Goal: Task Accomplishment & Management: Complete application form

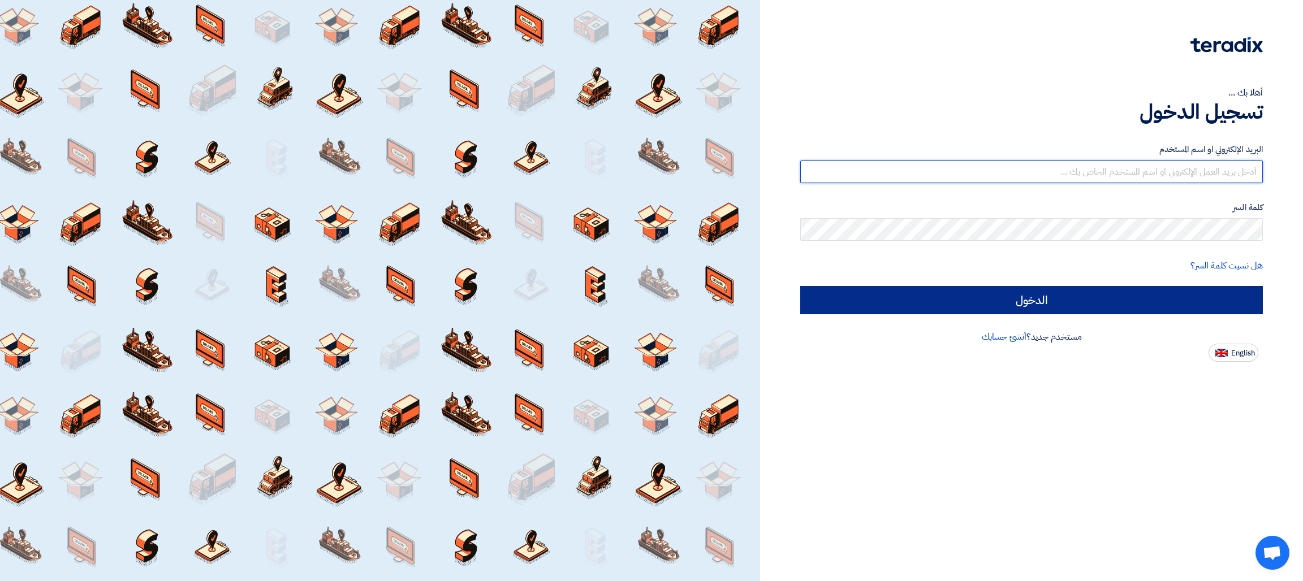
type input "[EMAIL_ADDRESS][DOMAIN_NAME]"
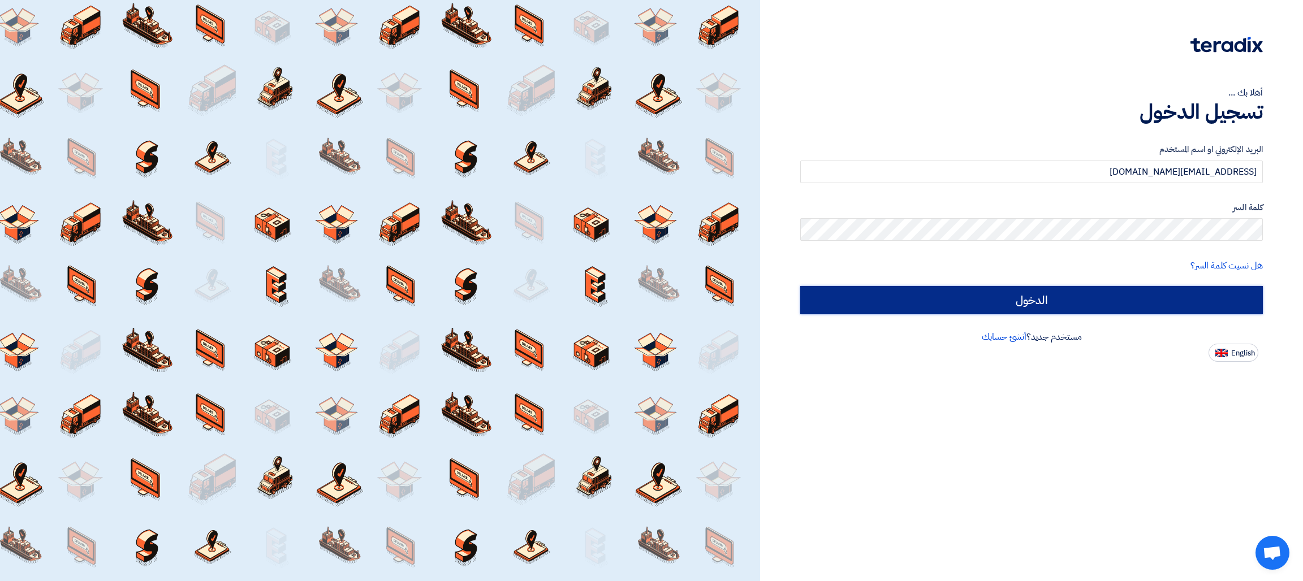
click at [1027, 310] on input "الدخول" at bounding box center [1031, 300] width 463 height 28
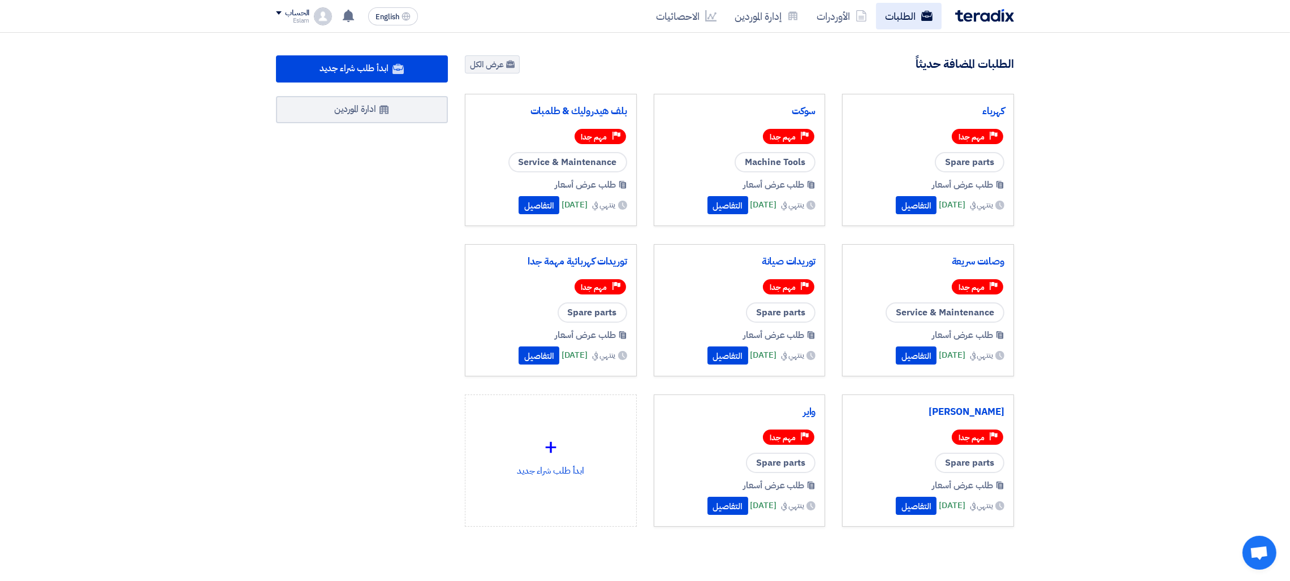
click at [901, 18] on link "الطلبات" at bounding box center [909, 16] width 66 height 27
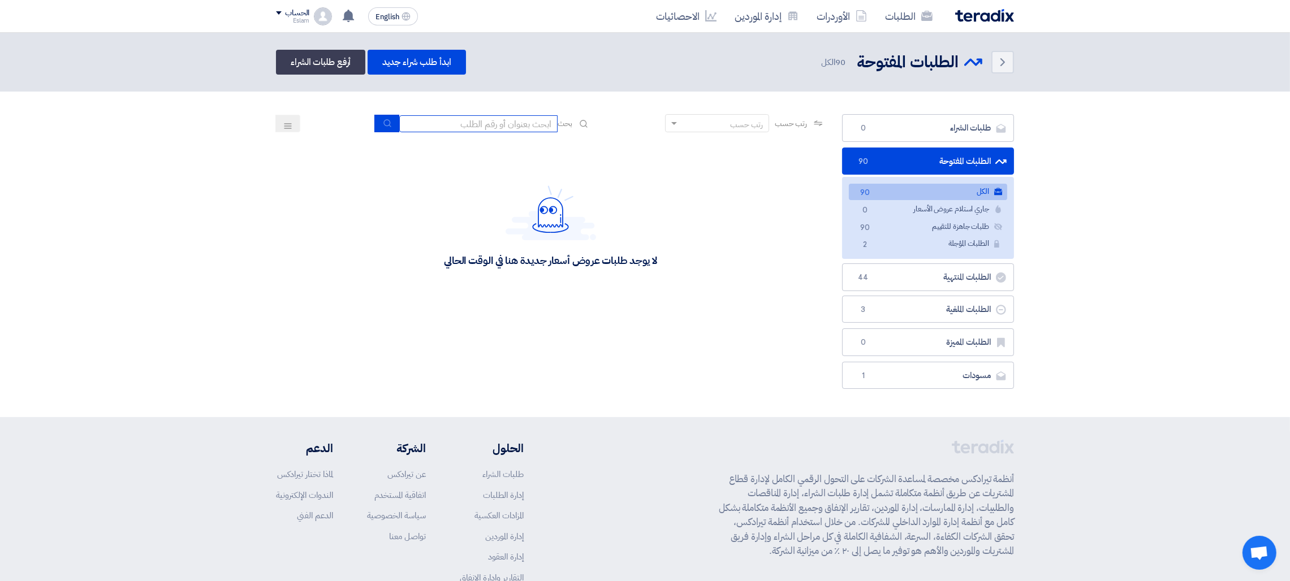
click at [526, 120] on input at bounding box center [478, 123] width 158 height 17
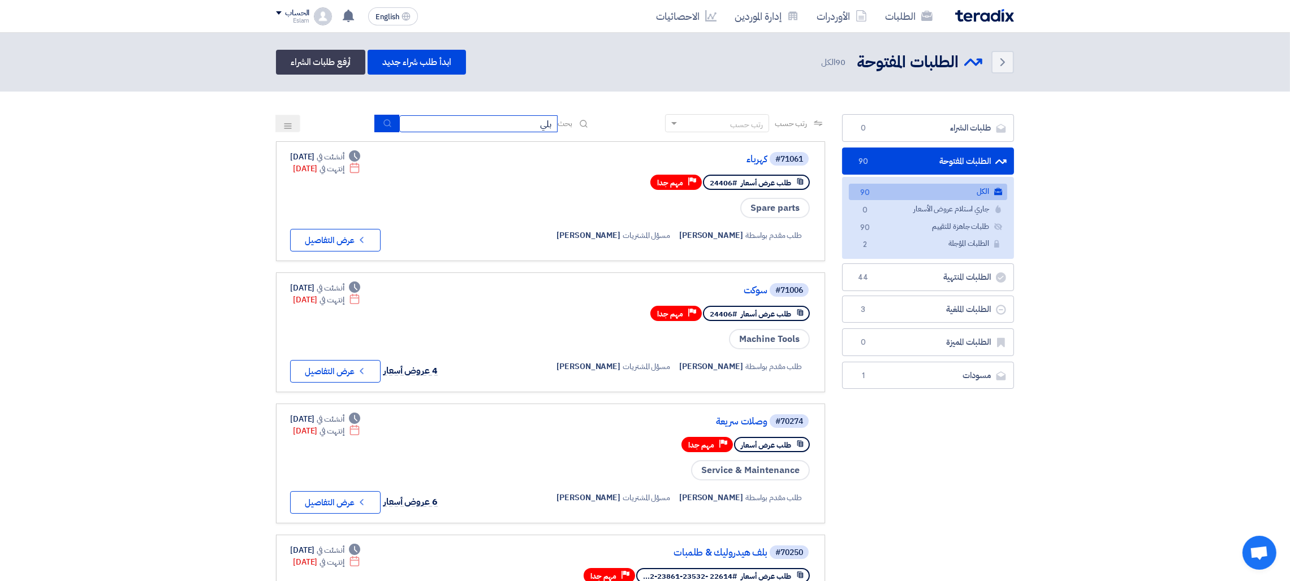
type input "بلي"
click at [375, 123] on button "submit" at bounding box center [386, 124] width 25 height 18
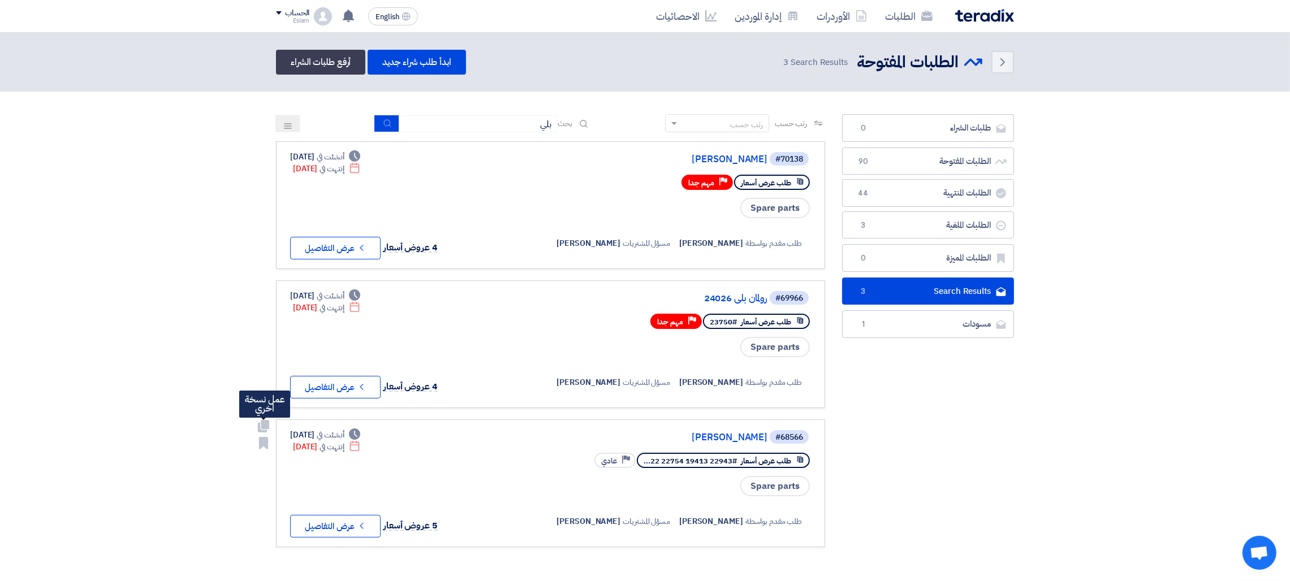
click at [265, 422] on use at bounding box center [263, 426] width 11 height 12
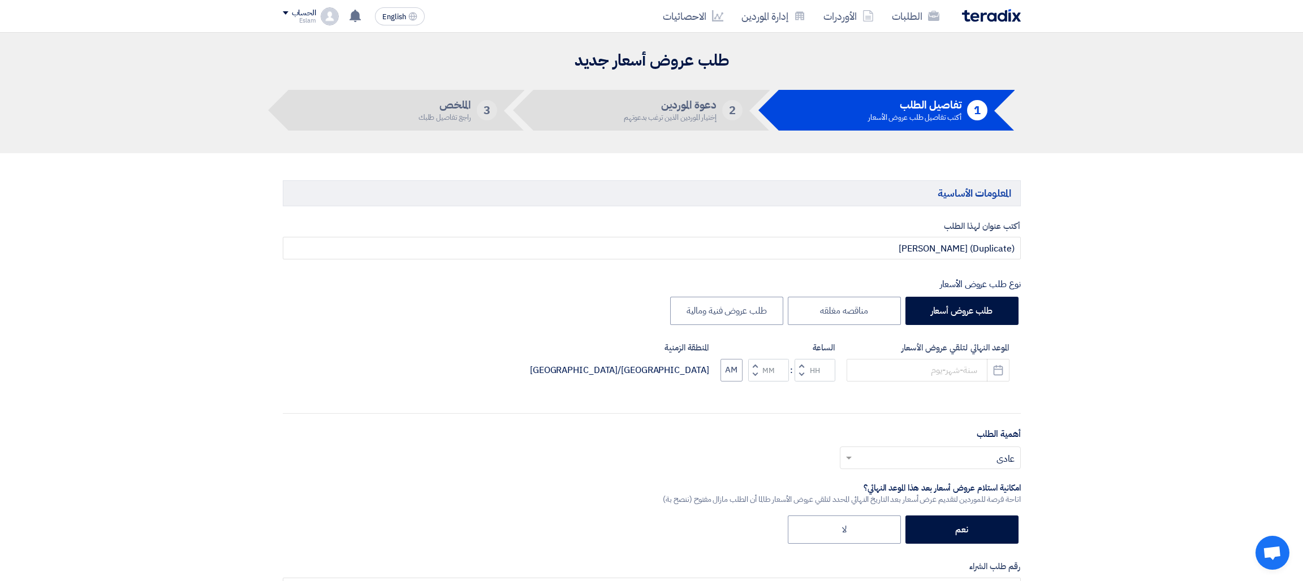
type input "[DATE]"
type input "12"
type input "00"
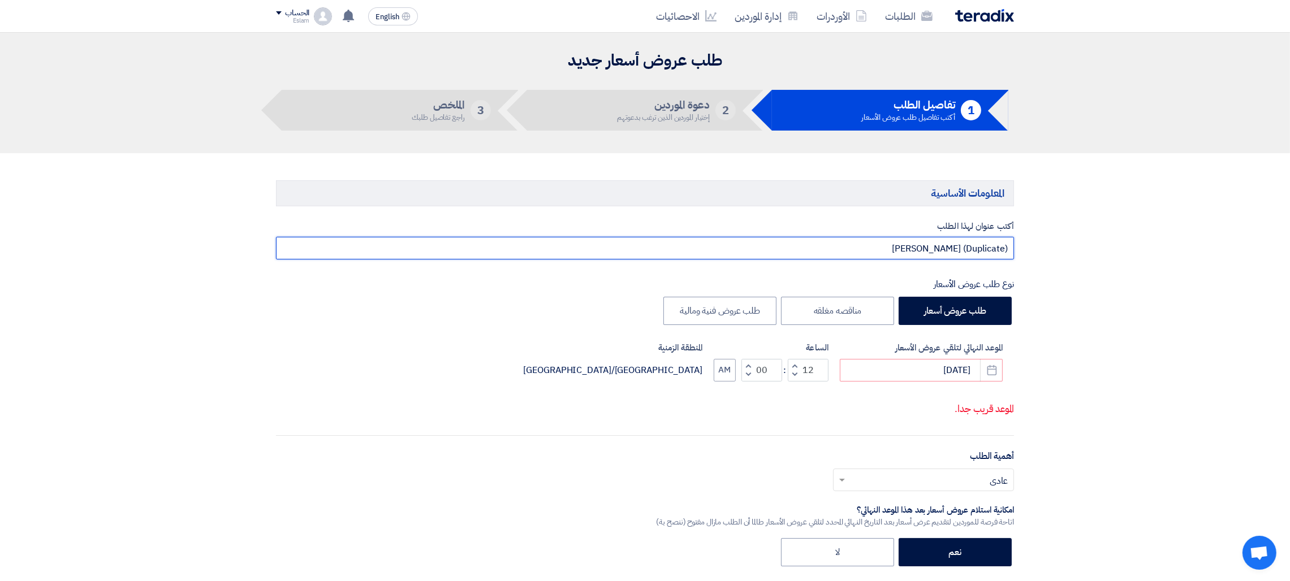
drag, startPoint x: 920, startPoint y: 246, endPoint x: 1009, endPoint y: 251, distance: 89.5
click at [1009, 251] on input "(Duplicate) [PERSON_NAME]" at bounding box center [645, 248] width 738 height 23
type input "[PERSON_NAME]"
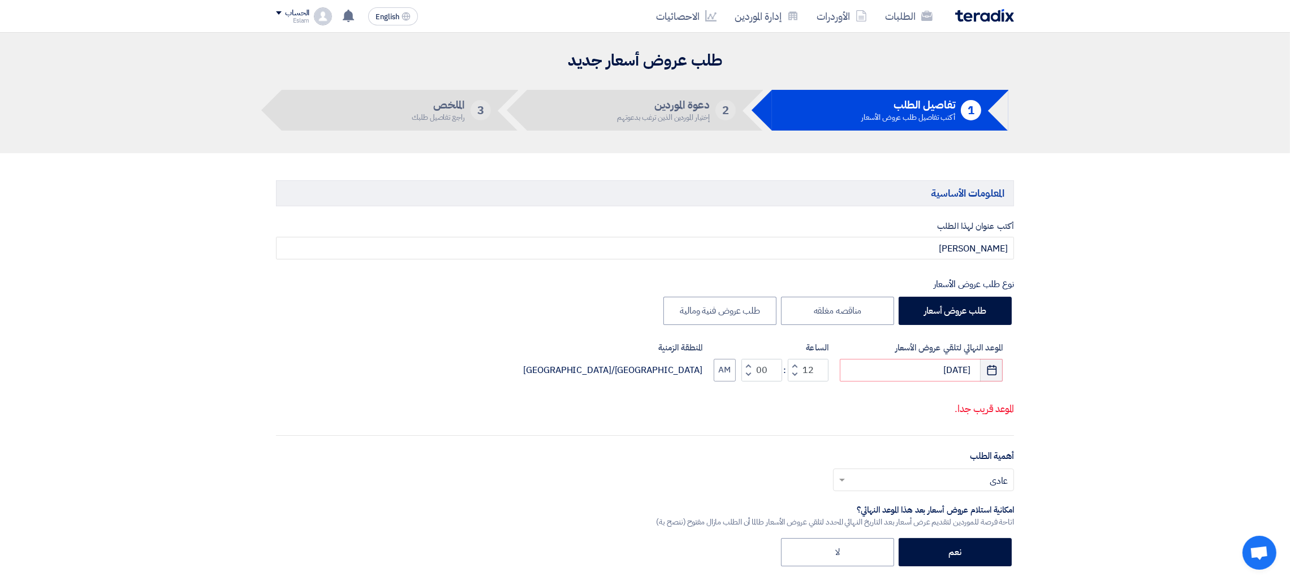
click at [988, 363] on button "Pick a date" at bounding box center [991, 370] width 23 height 23
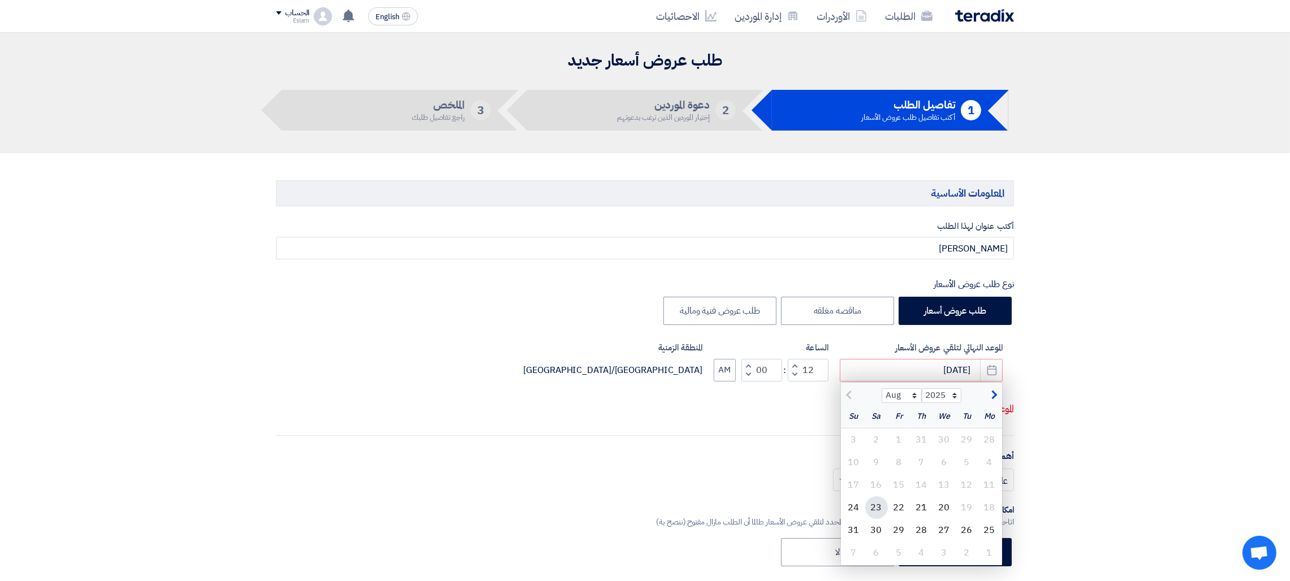
click at [879, 507] on div "23" at bounding box center [876, 507] width 23 height 23
type input "[DATE]"
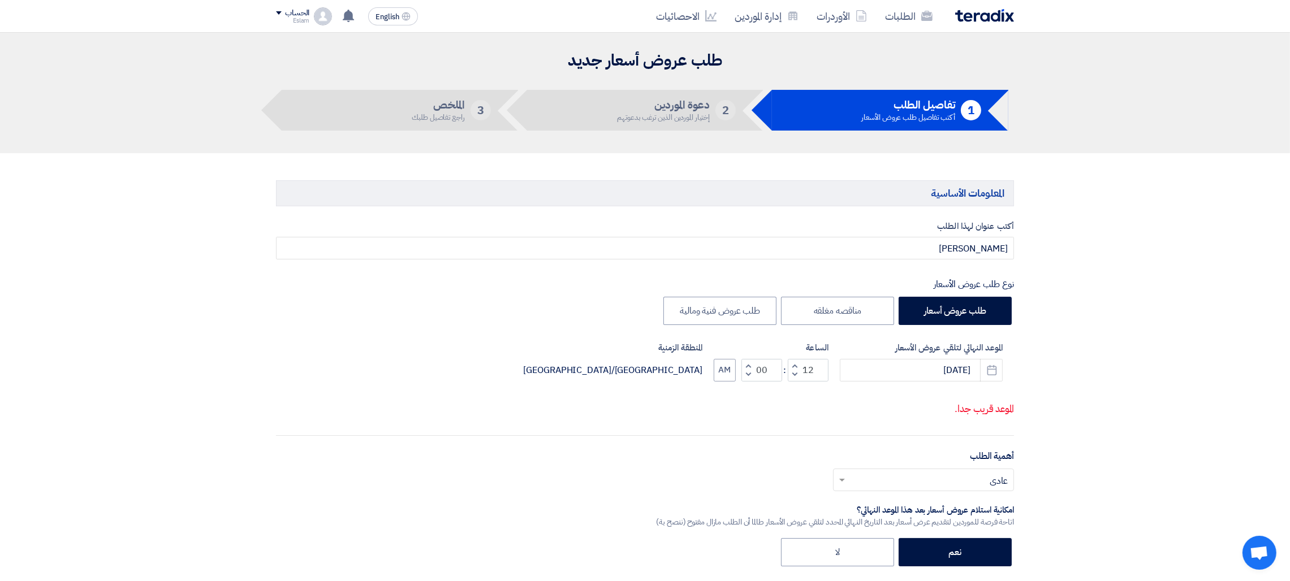
click at [835, 482] on span at bounding box center [840, 480] width 14 height 14
click at [940, 394] on div "مهم جدا" at bounding box center [923, 387] width 180 height 23
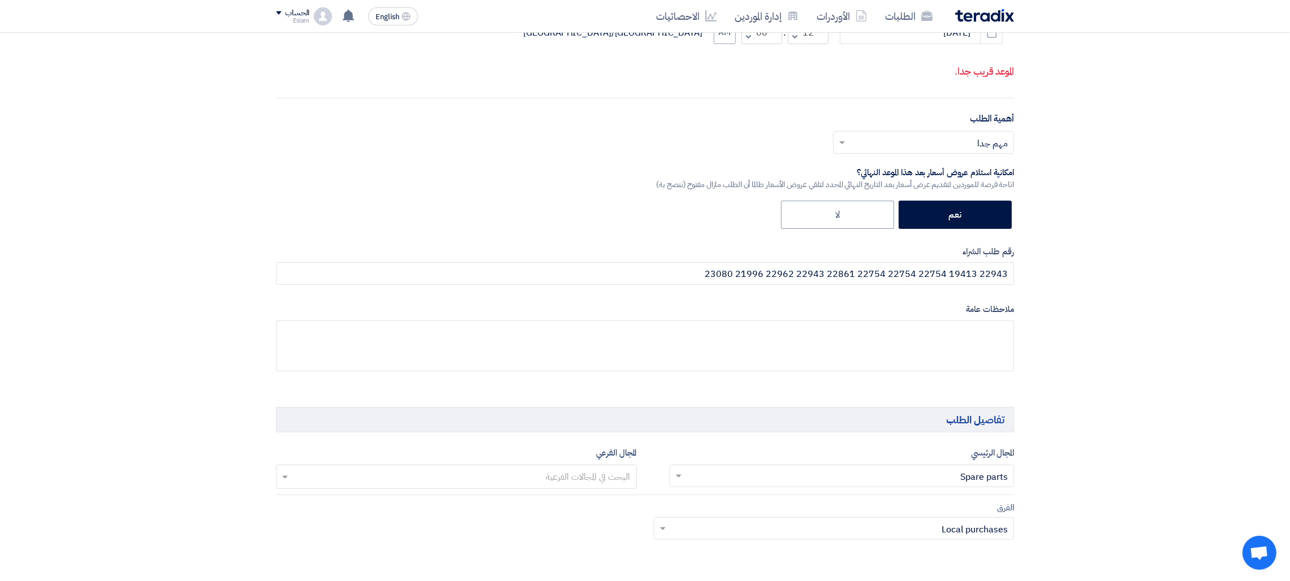
scroll to position [348, 0]
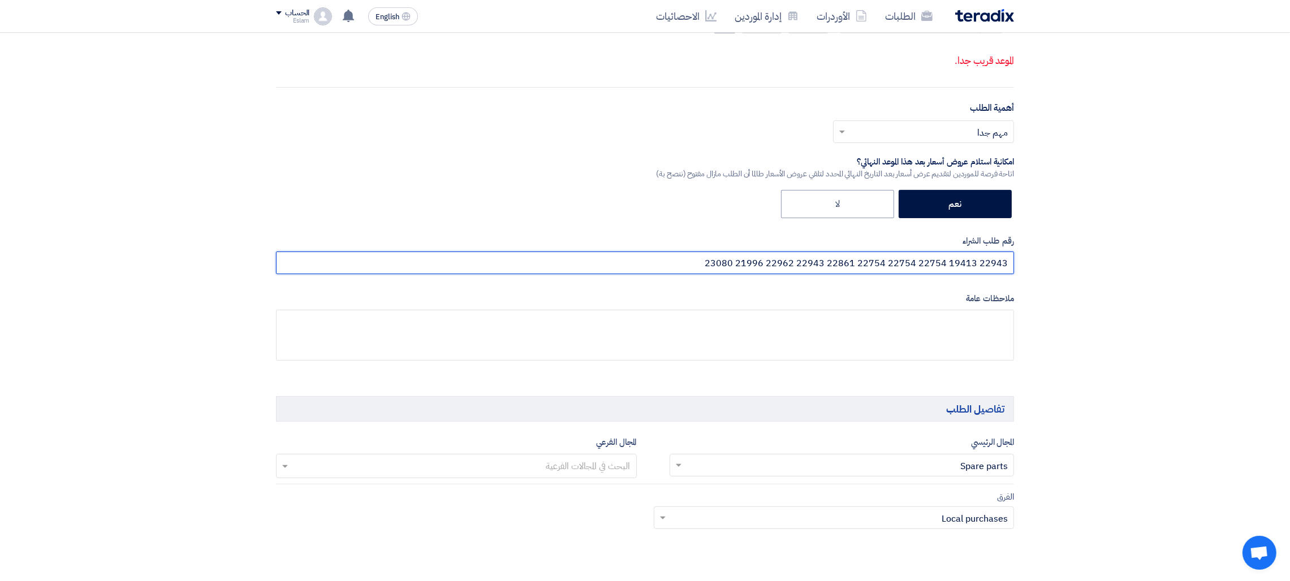
drag, startPoint x: 684, startPoint y: 259, endPoint x: 1024, endPoint y: 258, distance: 339.8
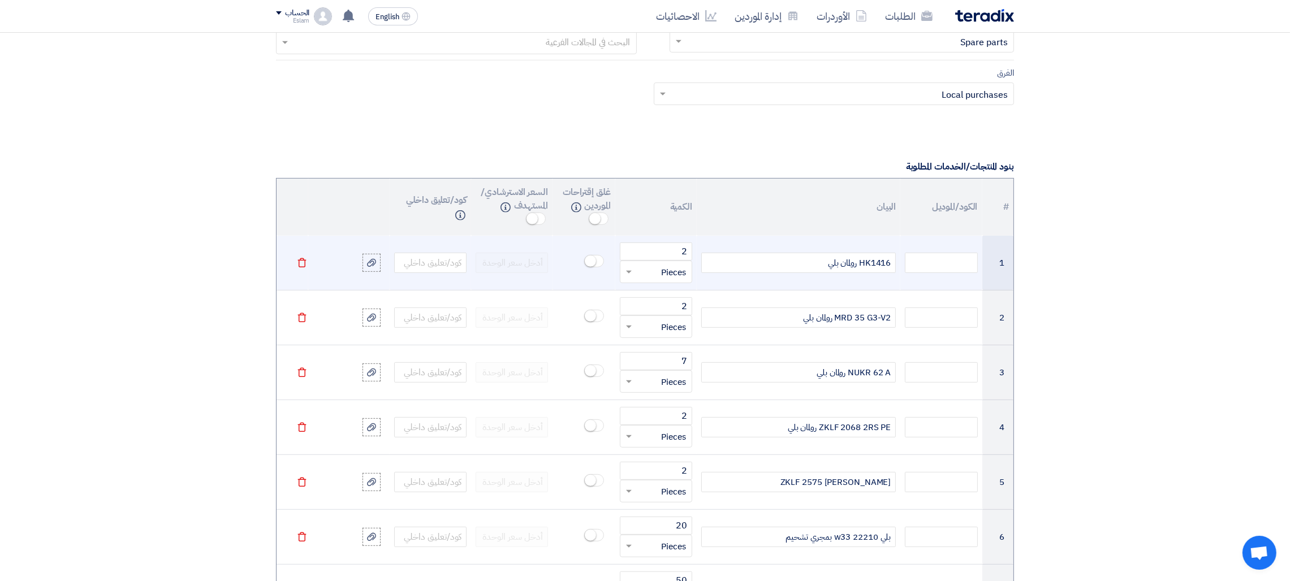
click at [303, 265] on icon "Delete" at bounding box center [302, 263] width 10 height 10
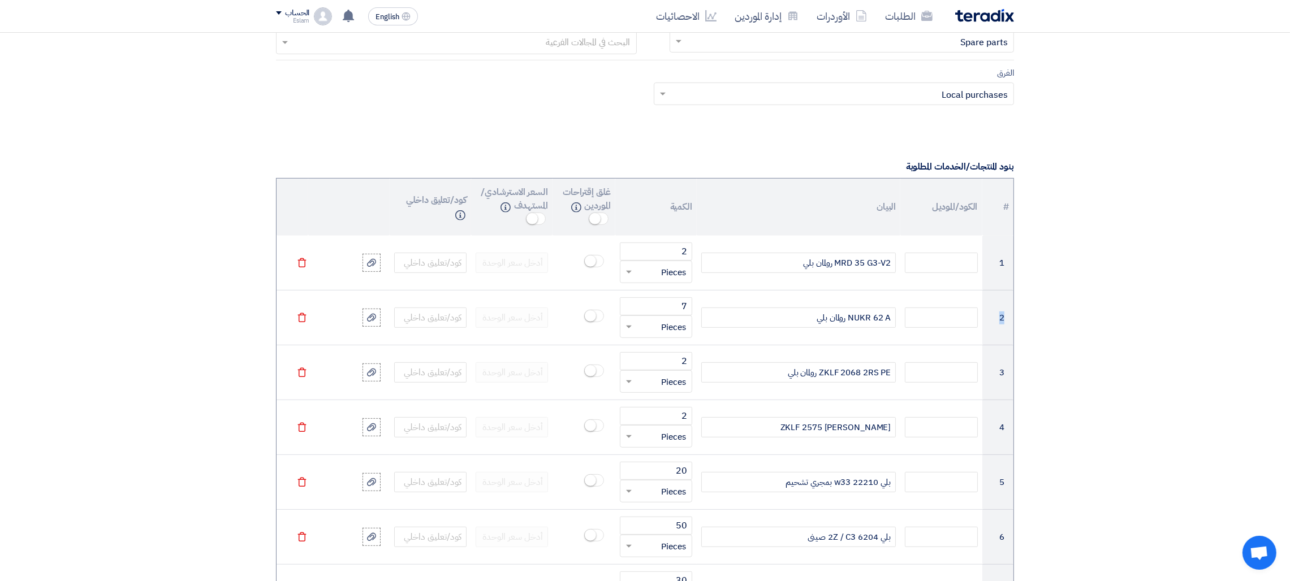
click at [303, 265] on icon "Delete" at bounding box center [302, 263] width 10 height 10
click at [303, 313] on icon "Delete" at bounding box center [302, 318] width 10 height 10
click at [303, 265] on icon "Delete" at bounding box center [302, 263] width 10 height 10
click at [303, 313] on icon "Delete" at bounding box center [302, 318] width 10 height 10
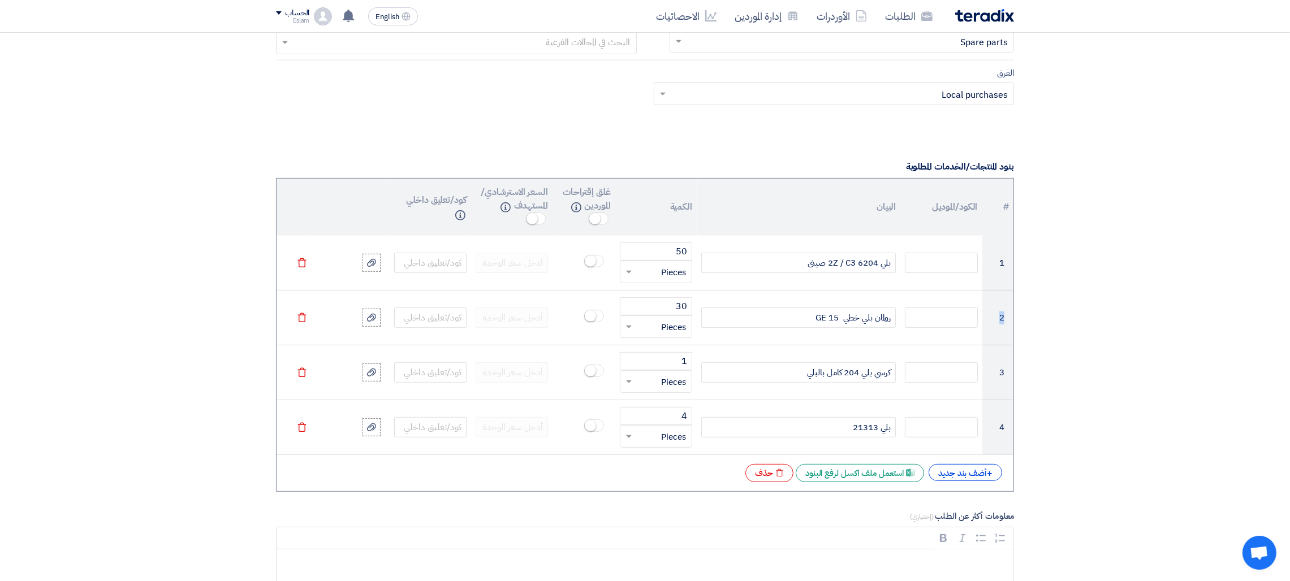
click at [303, 265] on icon "Delete" at bounding box center [302, 263] width 10 height 10
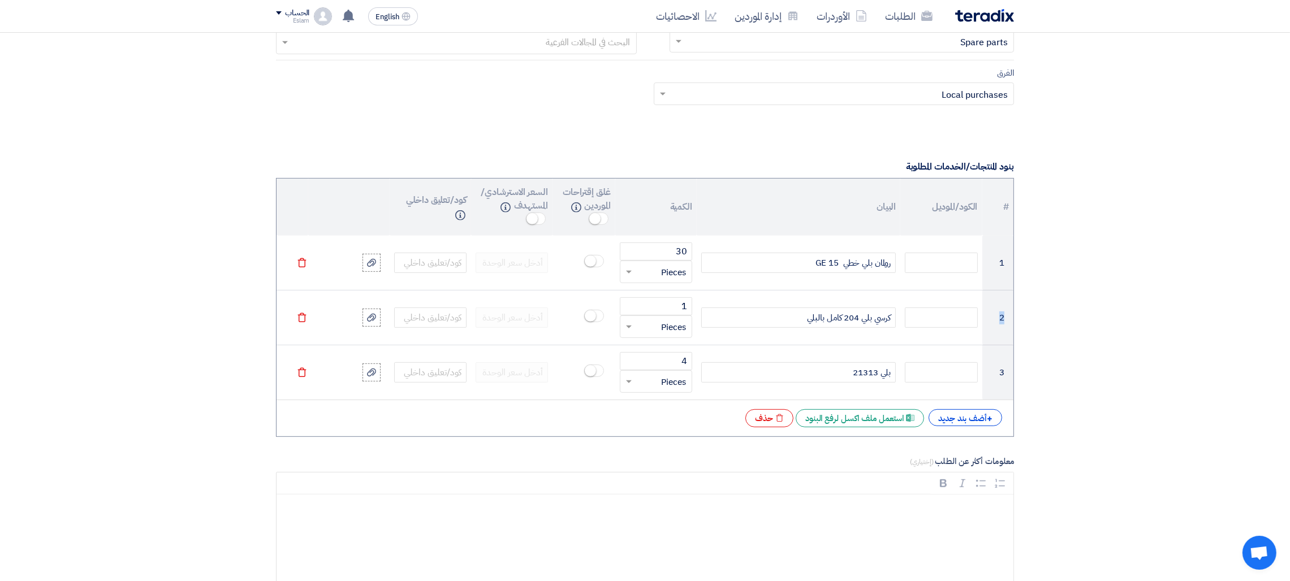
click at [303, 265] on icon "Delete" at bounding box center [302, 263] width 10 height 10
click at [303, 313] on icon "Delete" at bounding box center [302, 318] width 10 height 10
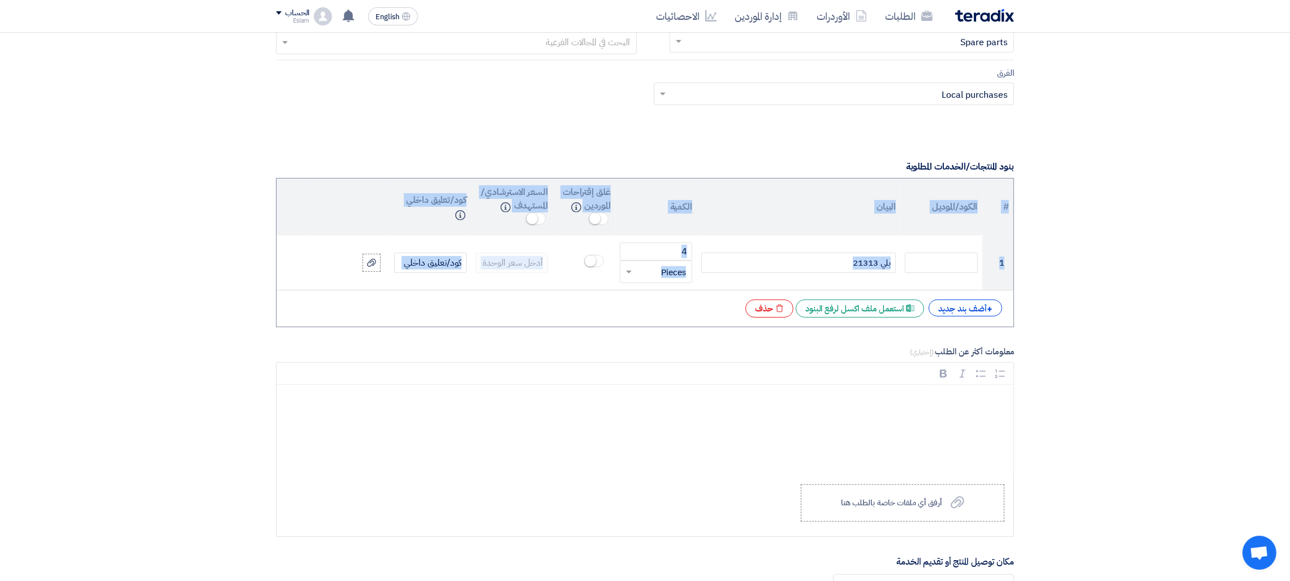
click at [303, 265] on table "# الكود/الموديل البيان الكمية غلق إقتراحات الموردين Info السعر الاسترشادي/المست…" at bounding box center [645, 235] width 737 height 112
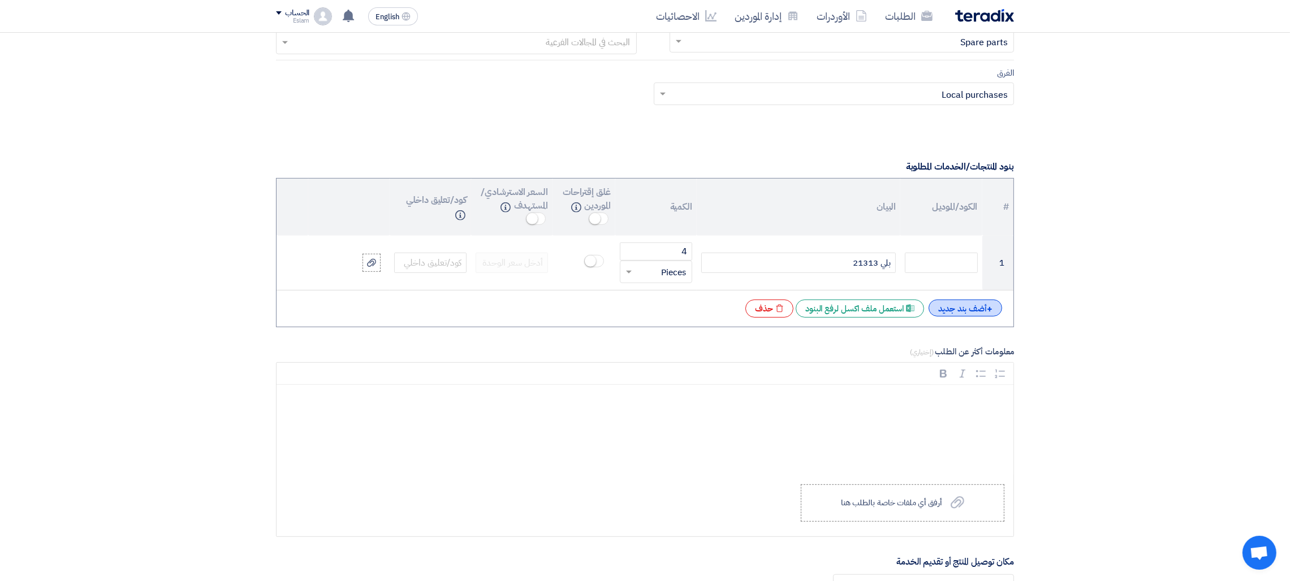
click at [963, 305] on div "+ أضف بند جديد" at bounding box center [965, 308] width 74 height 17
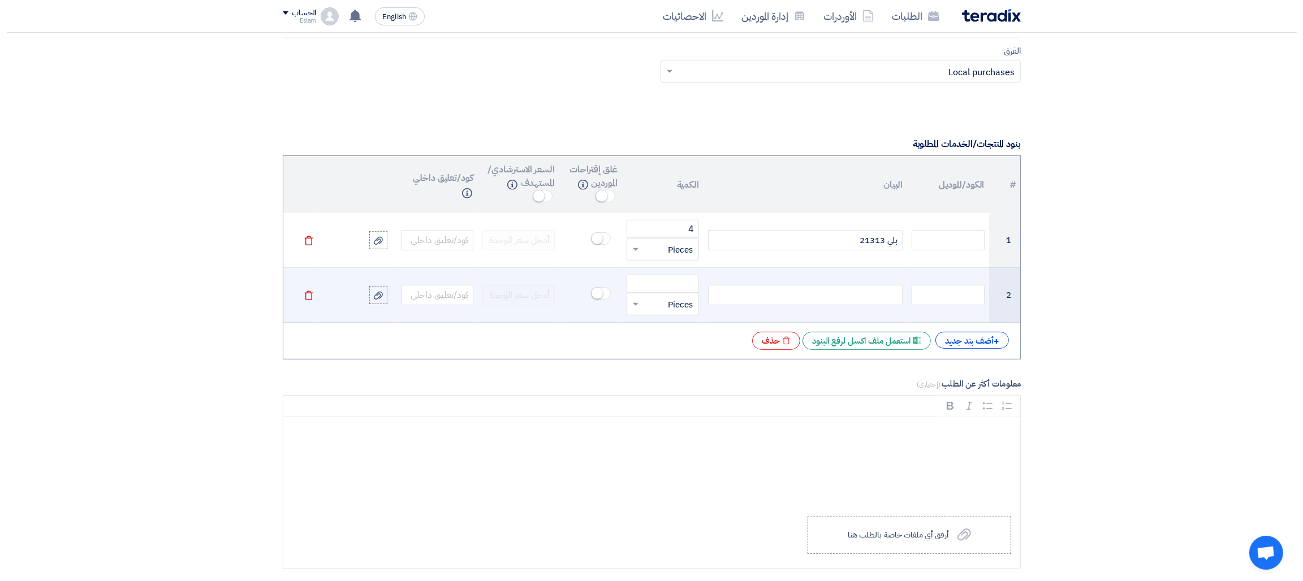
scroll to position [750, 0]
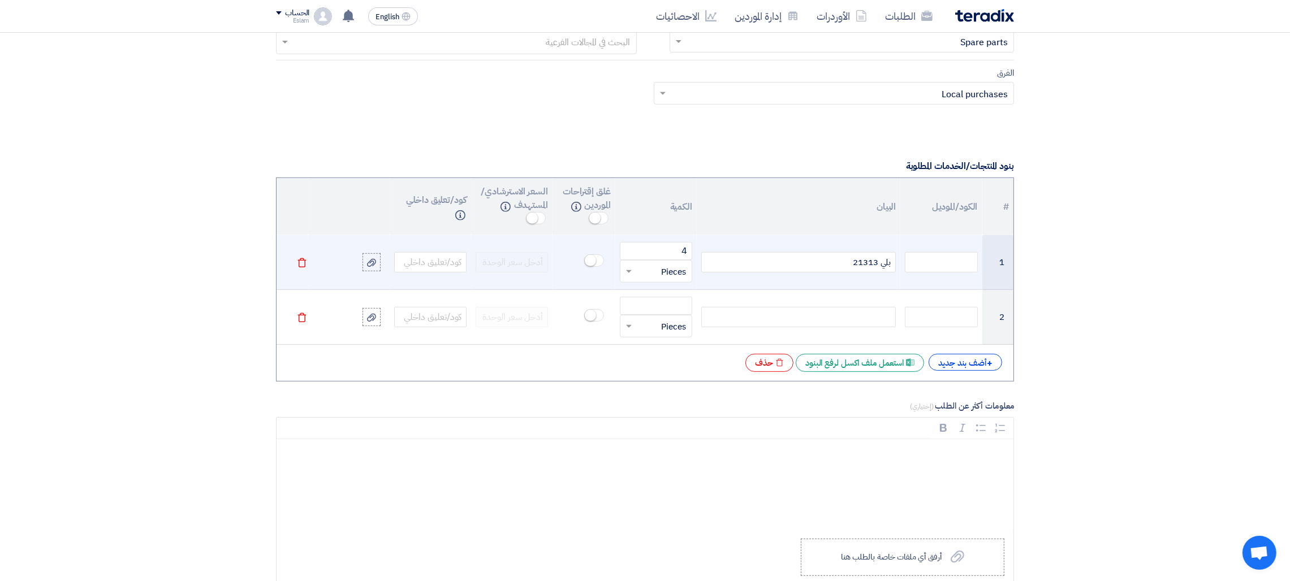
click at [300, 267] on icon "Delete" at bounding box center [302, 263] width 10 height 10
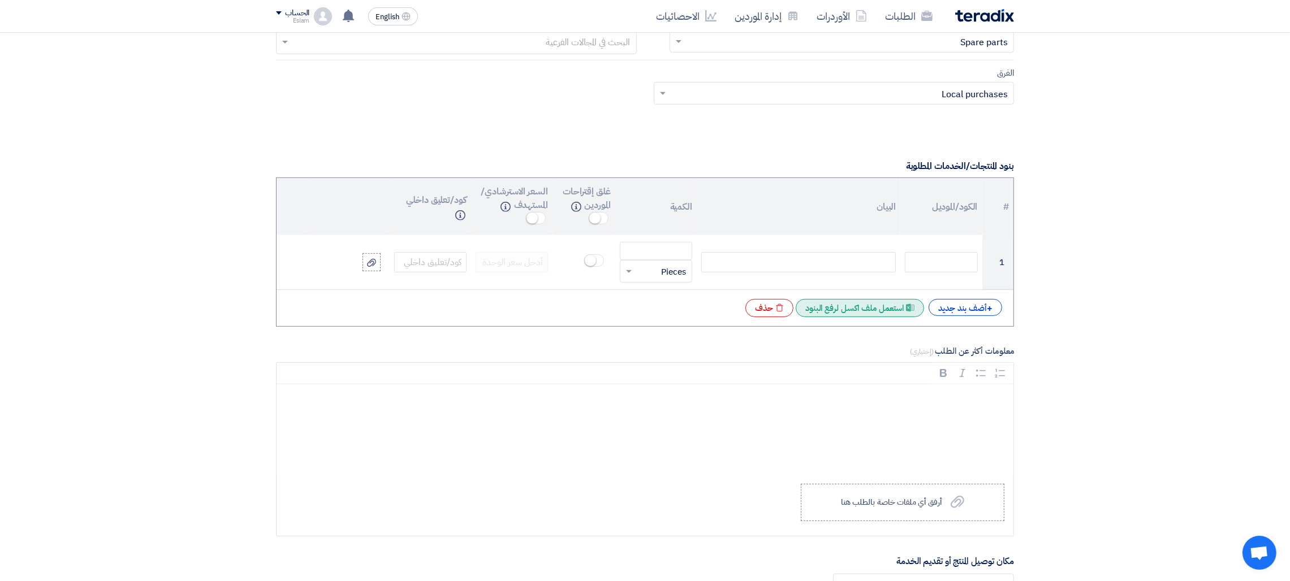
click at [897, 306] on div "Excel file استعمل ملف اكسل لرفع البنود" at bounding box center [860, 308] width 128 height 18
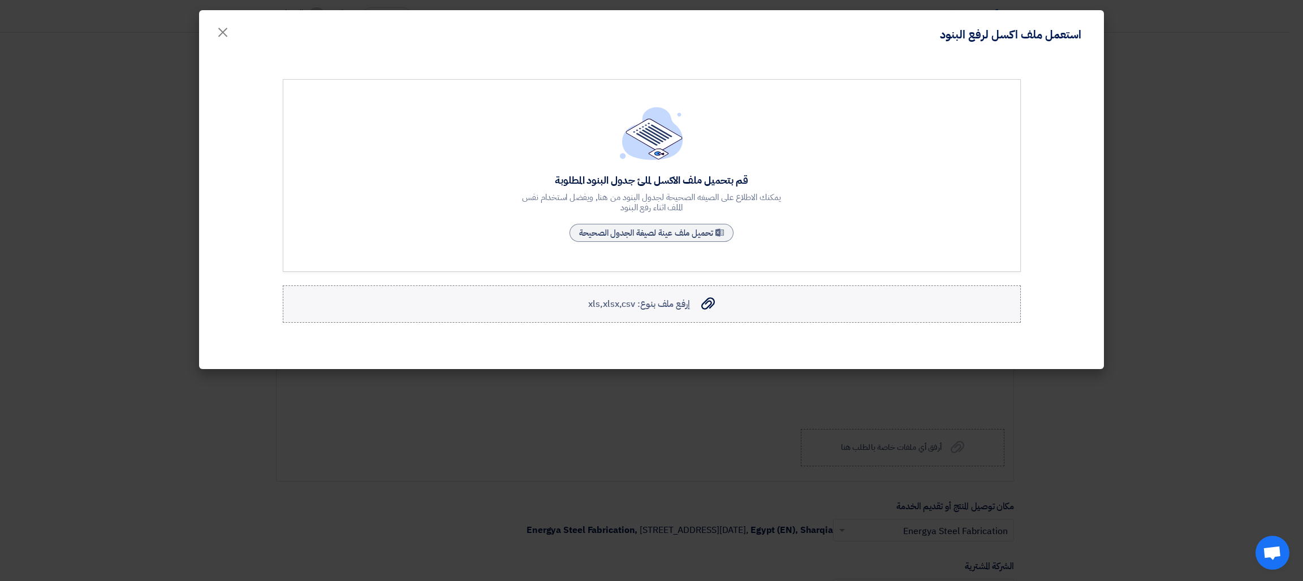
click at [659, 296] on label "إرفع ملف بنوع: xls,xlsx,csv إرفع ملف بنوع: xls,xlsx,csv" at bounding box center [652, 304] width 738 height 37
click at [0, 0] on input "إرفع ملف بنوع: xls,xlsx,csv إرفع ملف بنوع: xls,xlsx,csv" at bounding box center [0, 0] width 0 height 0
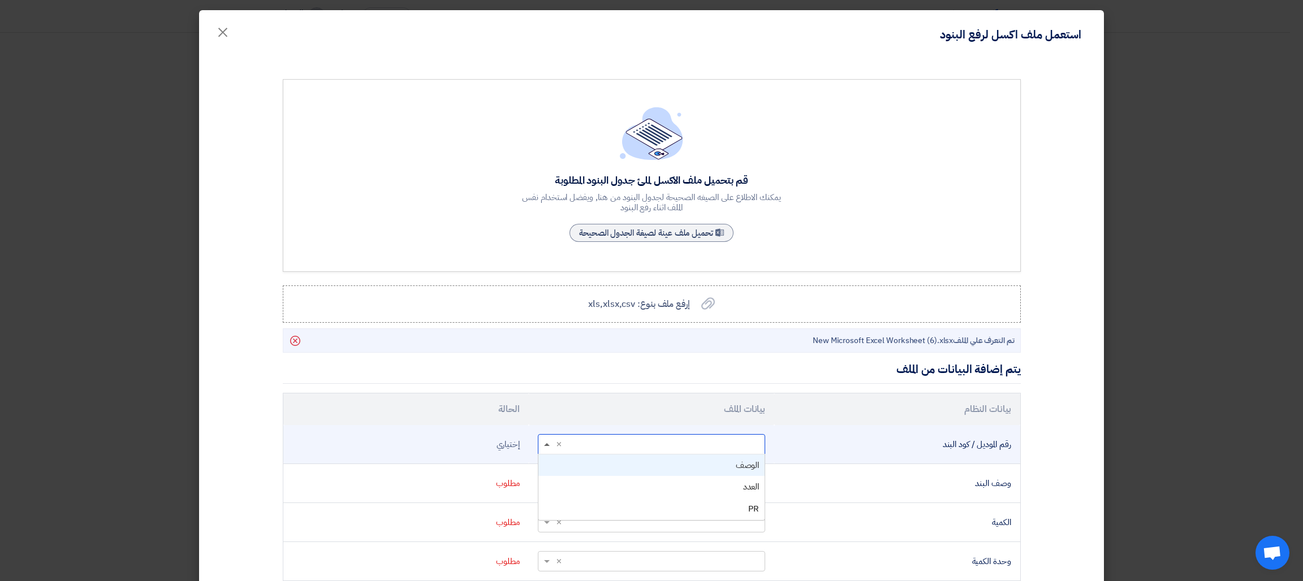
click at [551, 443] on span at bounding box center [545, 444] width 14 height 13
click at [724, 509] on div "PR" at bounding box center [651, 509] width 226 height 22
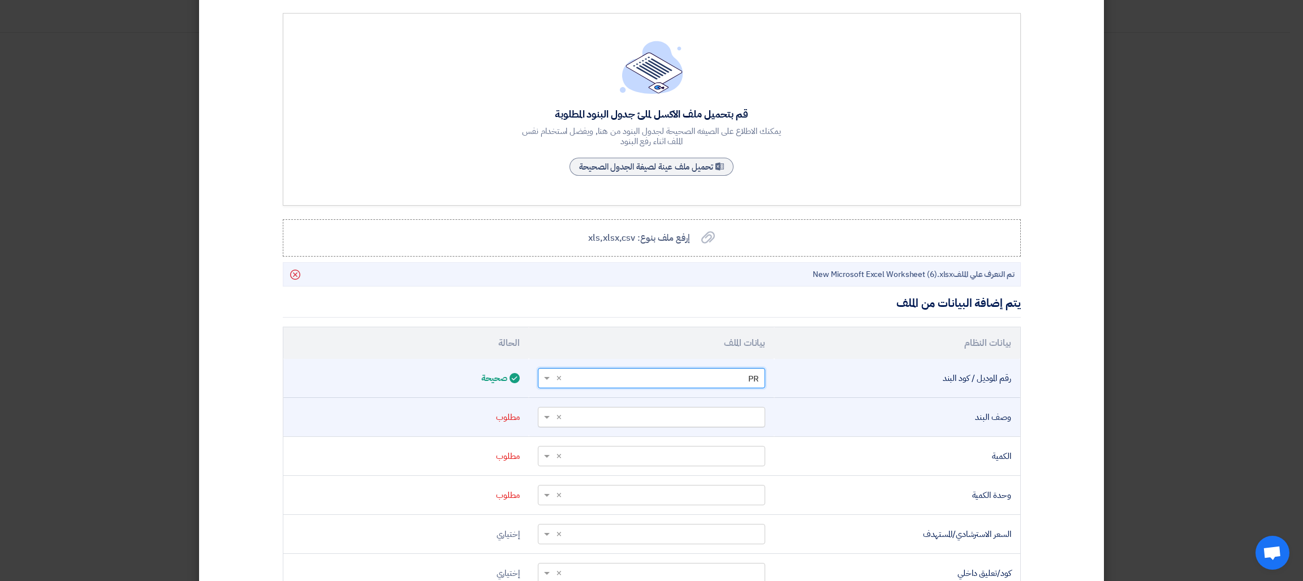
scroll to position [70, 0]
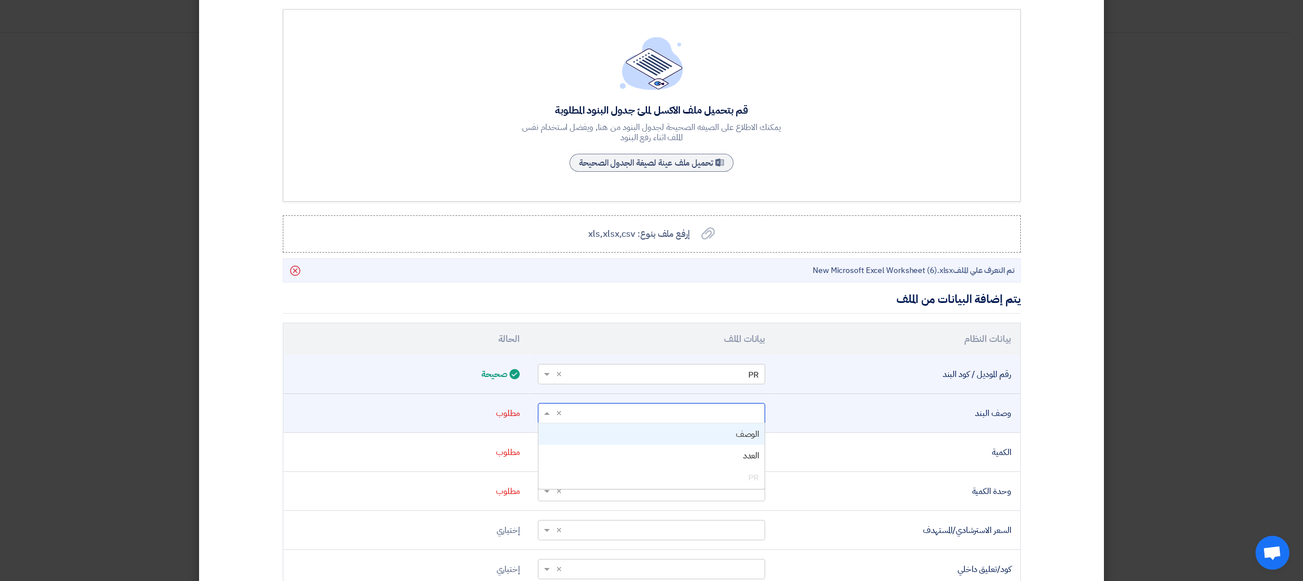
click at [550, 412] on span at bounding box center [547, 413] width 6 height 3
click at [602, 431] on div "الوصف" at bounding box center [651, 435] width 226 height 22
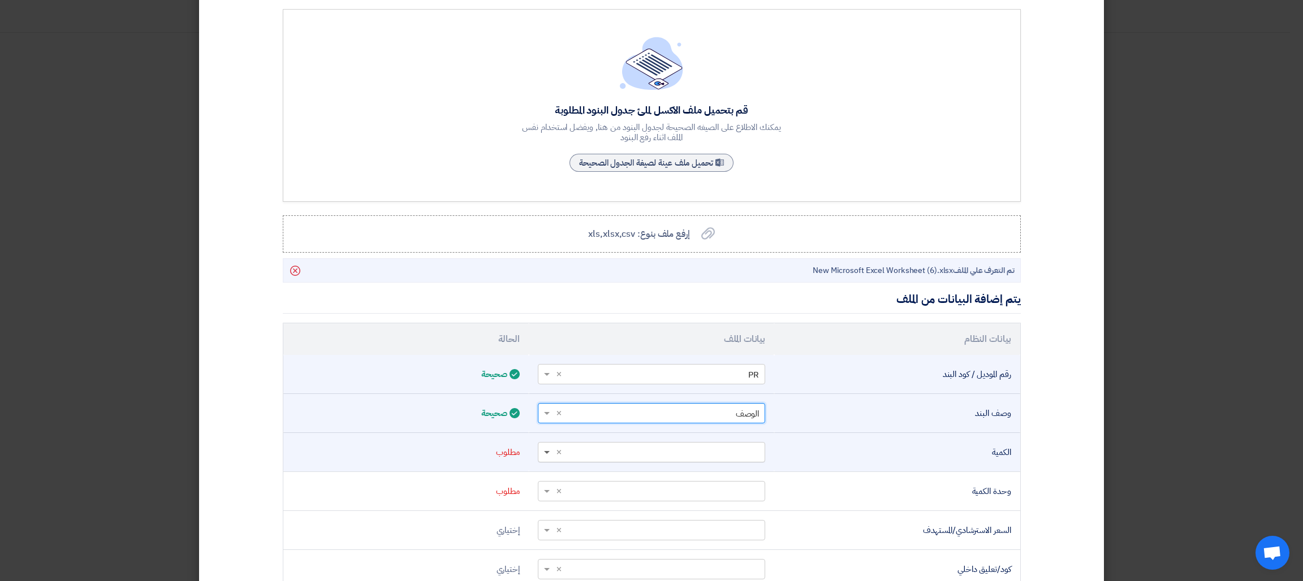
click at [551, 451] on span at bounding box center [545, 452] width 14 height 13
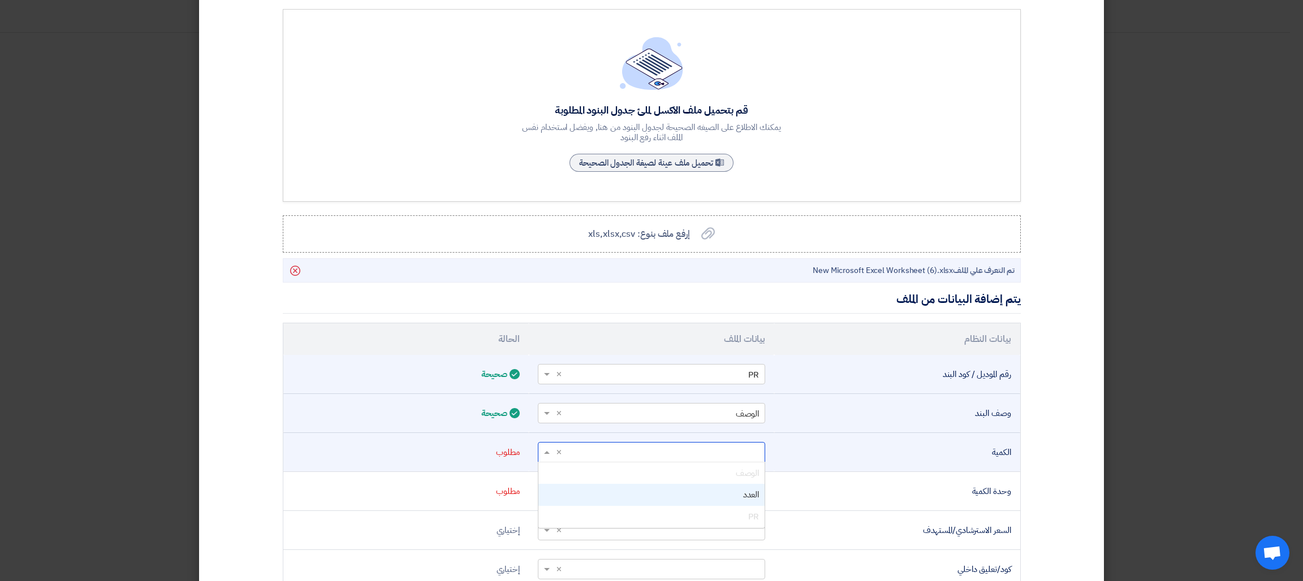
click at [620, 497] on div "العدد" at bounding box center [651, 495] width 226 height 22
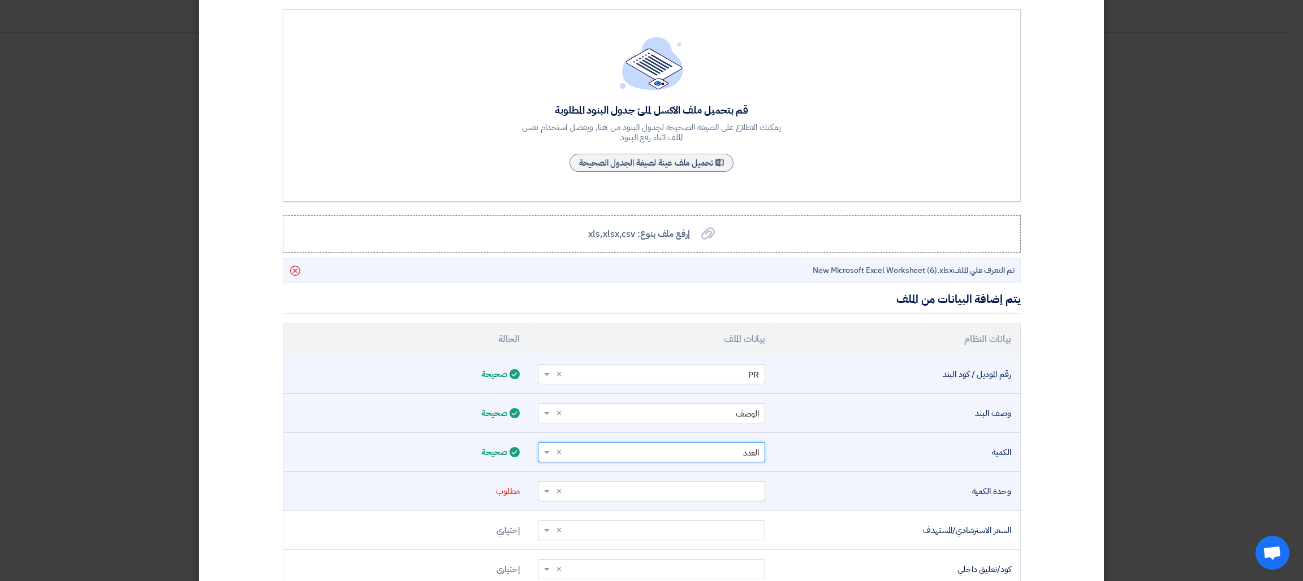
click at [666, 489] on input "text" at bounding box center [657, 491] width 205 height 19
click at [640, 486] on input "text" at bounding box center [657, 491] width 205 height 19
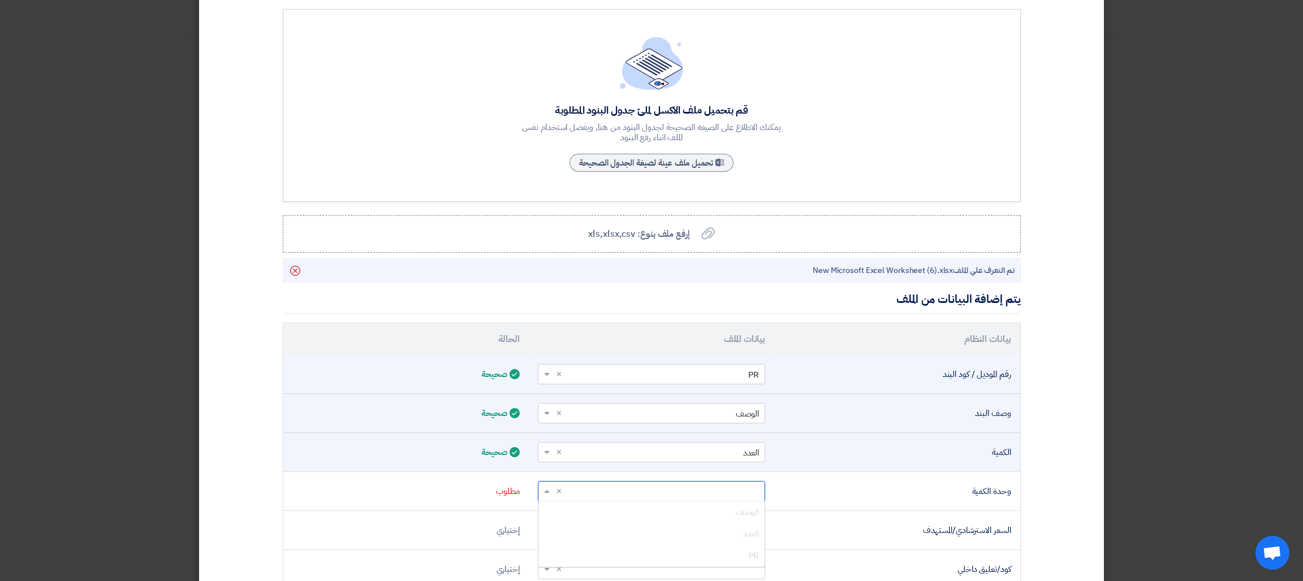
click at [1184, 303] on modal-container "استعمل ملف اكسل لرفع البنود × قم بتحميل ملف الاكسل لملئ جدول البنود المطلوبة يم…" at bounding box center [651, 290] width 1303 height 581
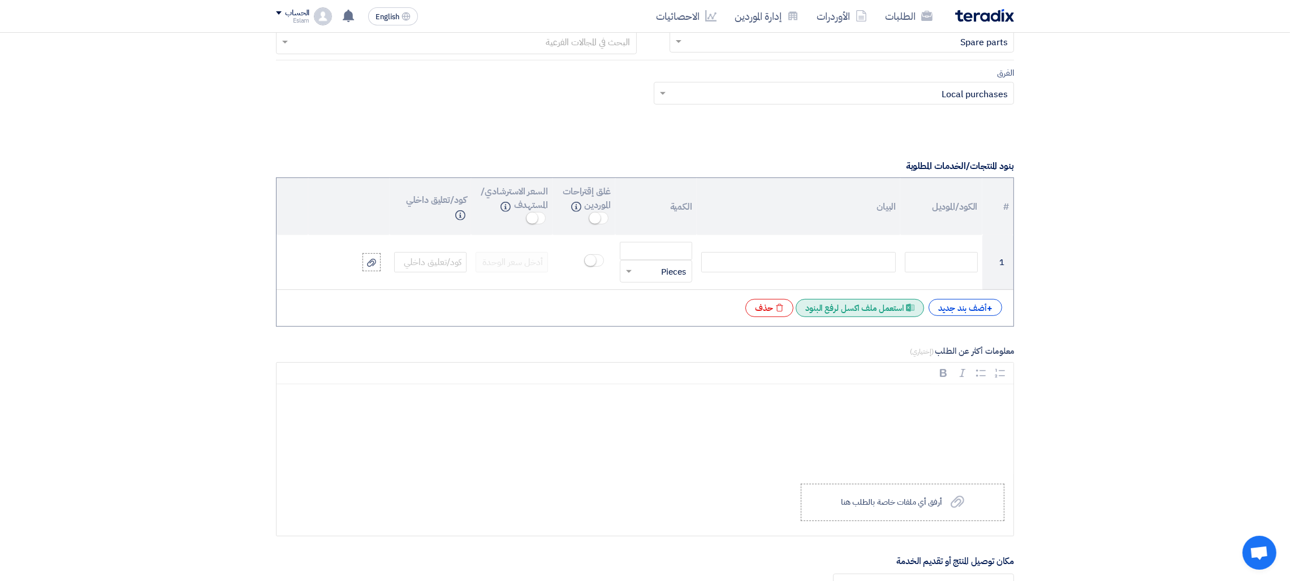
click at [846, 312] on div "Excel file استعمل ملف اكسل لرفع البنود" at bounding box center [860, 308] width 128 height 18
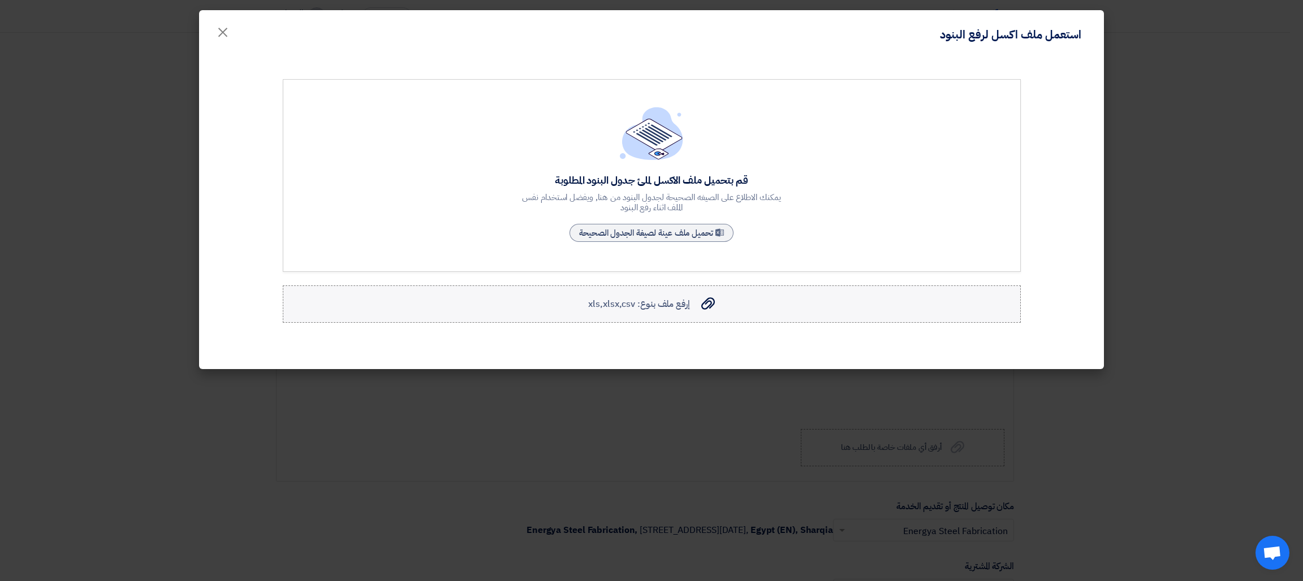
click at [681, 298] on span "إرفع ملف بنوع: xls,xlsx,csv" at bounding box center [638, 304] width 101 height 14
click at [0, 0] on input "إرفع ملف بنوع: xls,xlsx,csv إرفع ملف بنوع: xls,xlsx,csv" at bounding box center [0, 0] width 0 height 0
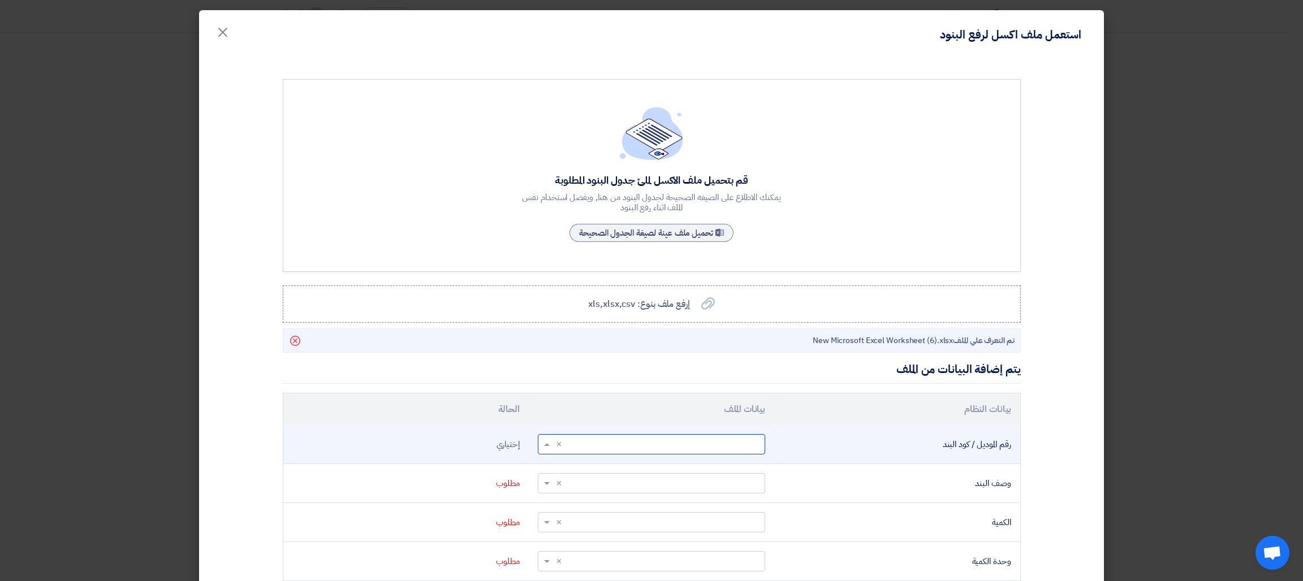
click at [551, 442] on span at bounding box center [545, 444] width 14 height 13
click at [716, 508] on div "PR" at bounding box center [651, 509] width 226 height 22
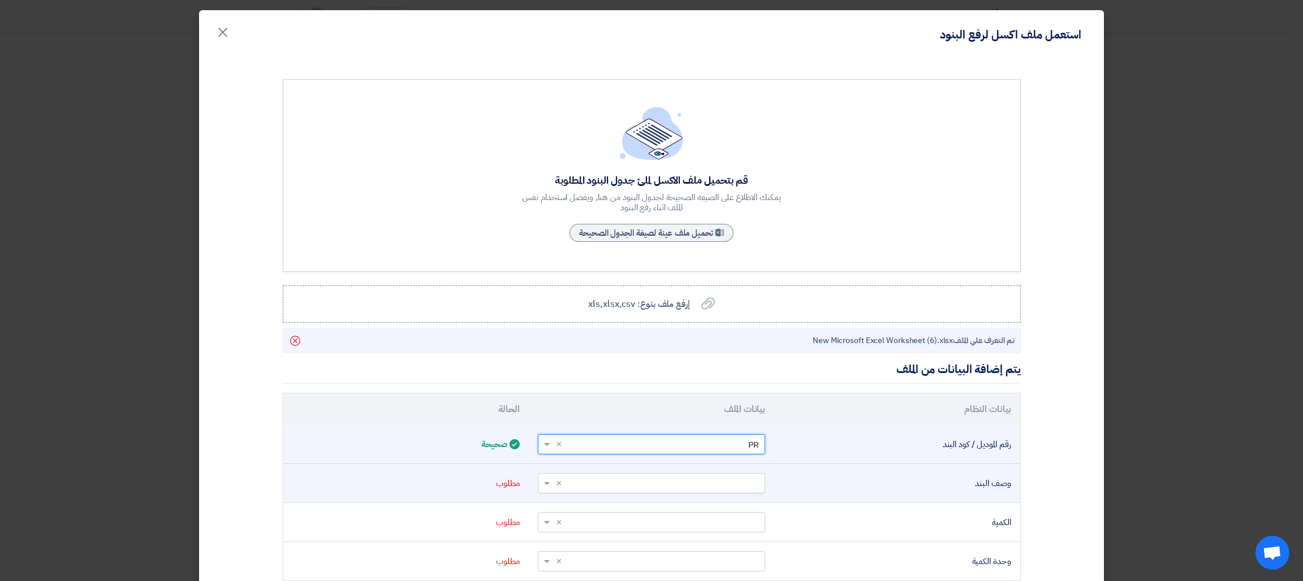
click at [698, 474] on ng-select "أختر عمود... × ×" at bounding box center [651, 483] width 227 height 20
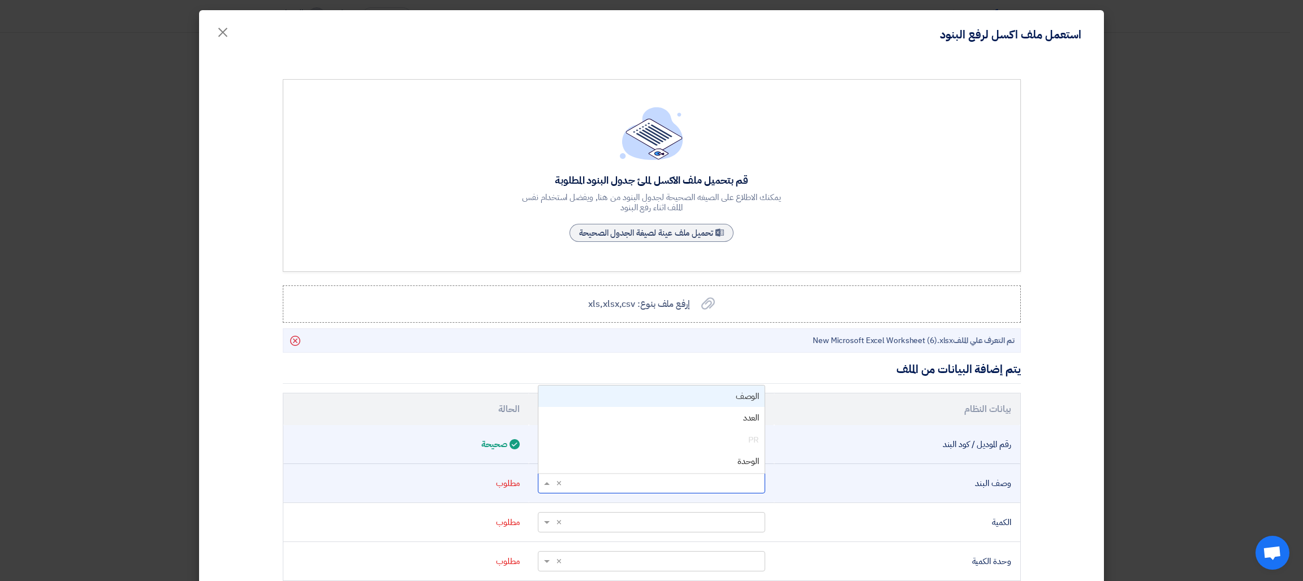
click at [718, 400] on div "الوصف" at bounding box center [651, 397] width 226 height 22
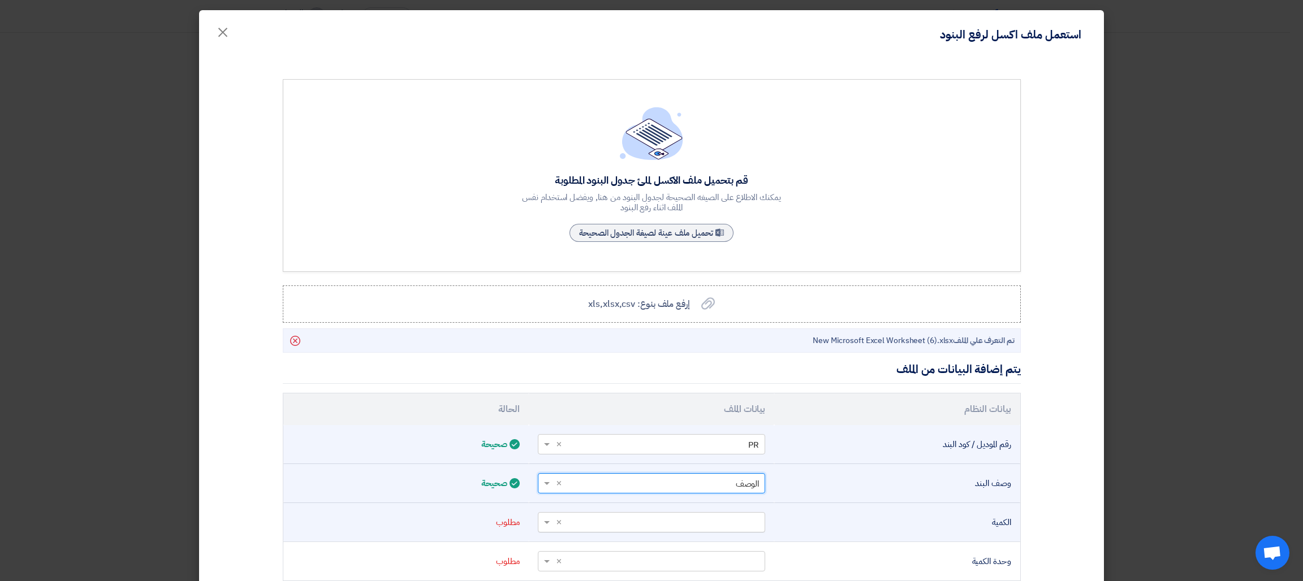
click at [736, 532] on input "text" at bounding box center [657, 522] width 205 height 19
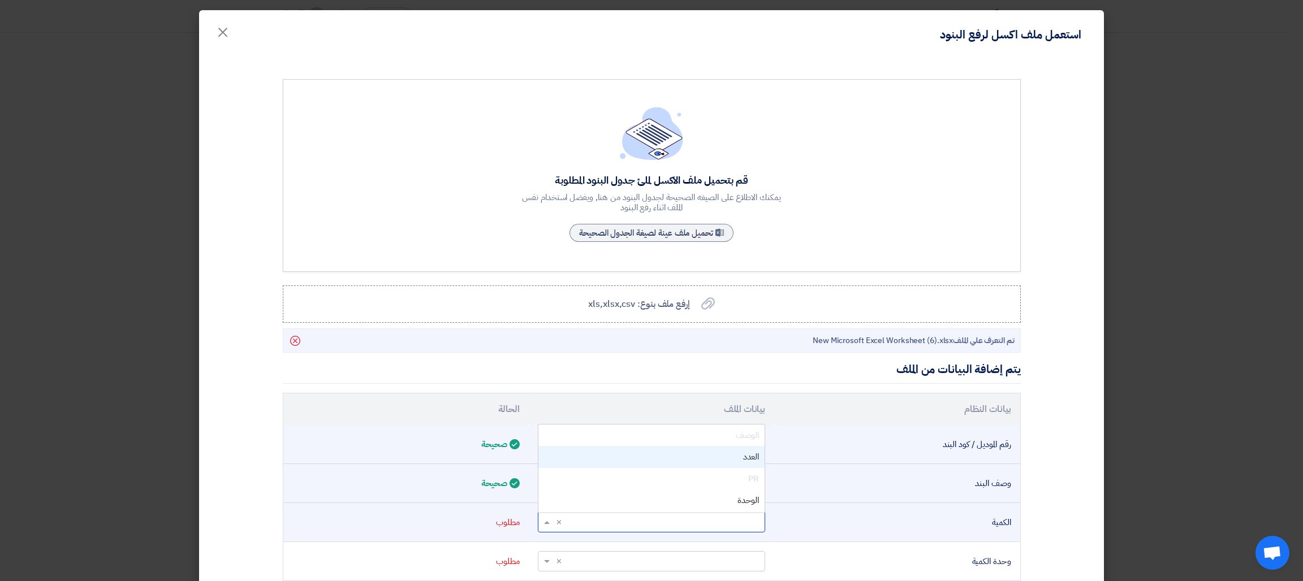
click at [738, 458] on div "العدد" at bounding box center [651, 457] width 226 height 22
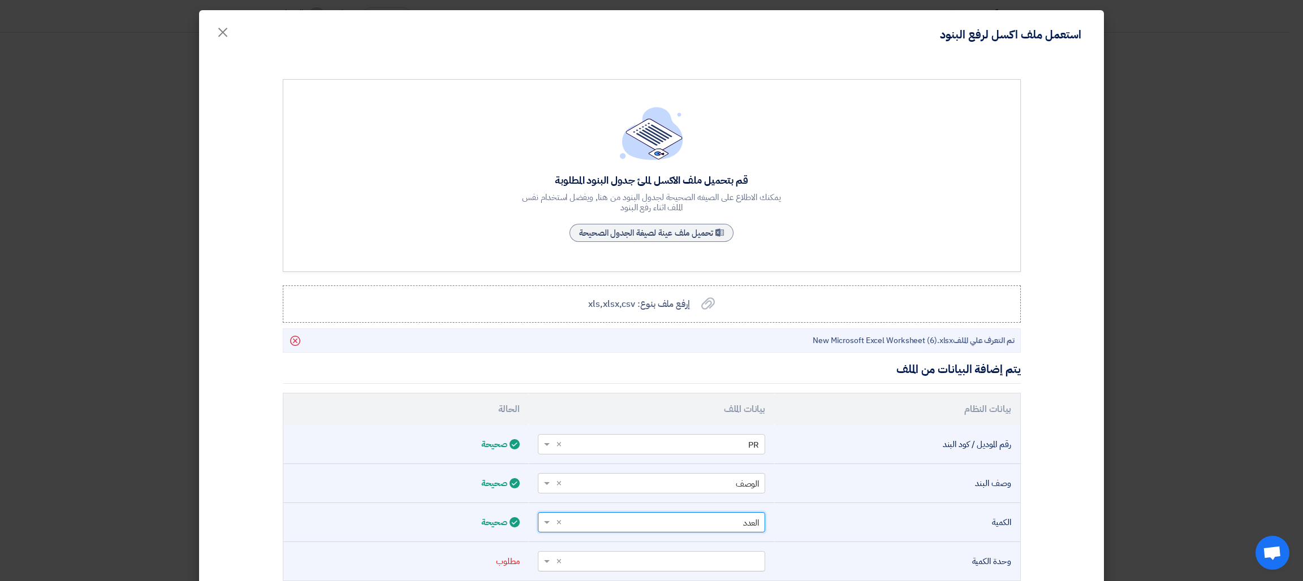
click at [738, 564] on input "text" at bounding box center [657, 561] width 205 height 19
click at [740, 543] on div "الوحدة" at bounding box center [651, 540] width 226 height 22
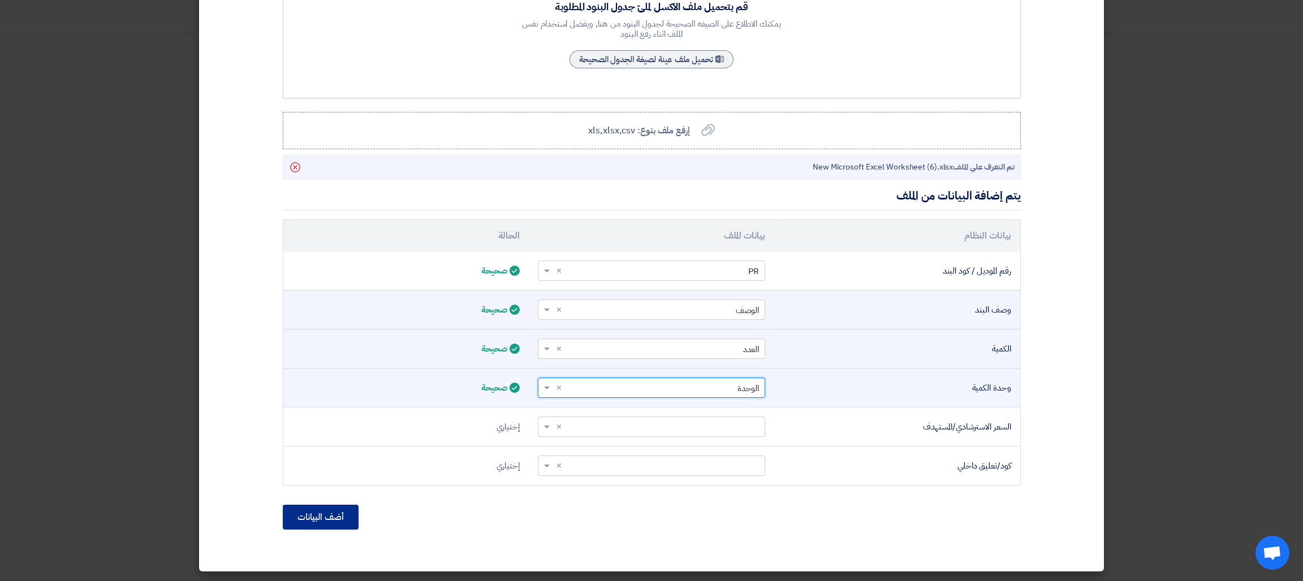
click at [335, 512] on button "أضف البيانات" at bounding box center [321, 517] width 76 height 25
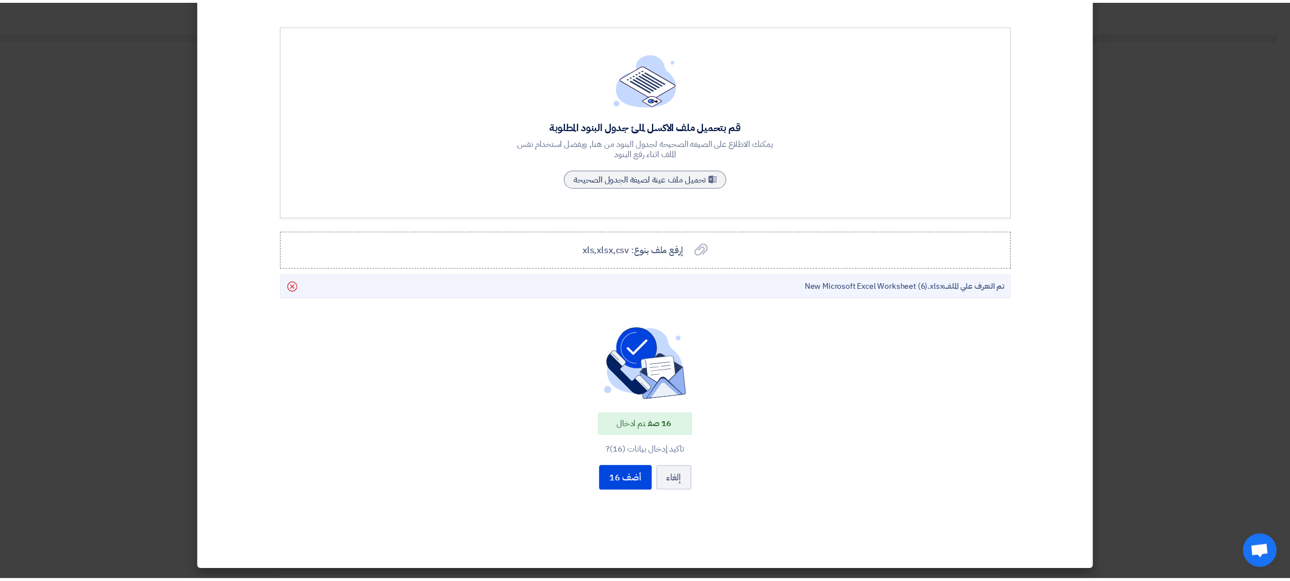
scroll to position [54, 0]
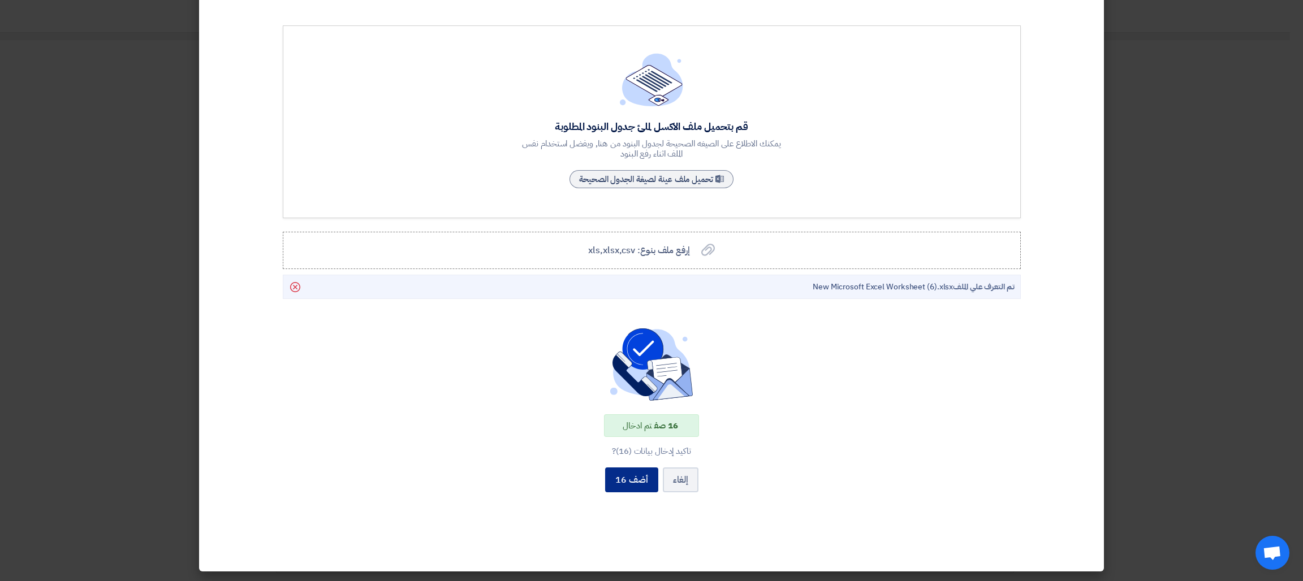
click at [633, 482] on button "أضف 16" at bounding box center [631, 480] width 53 height 25
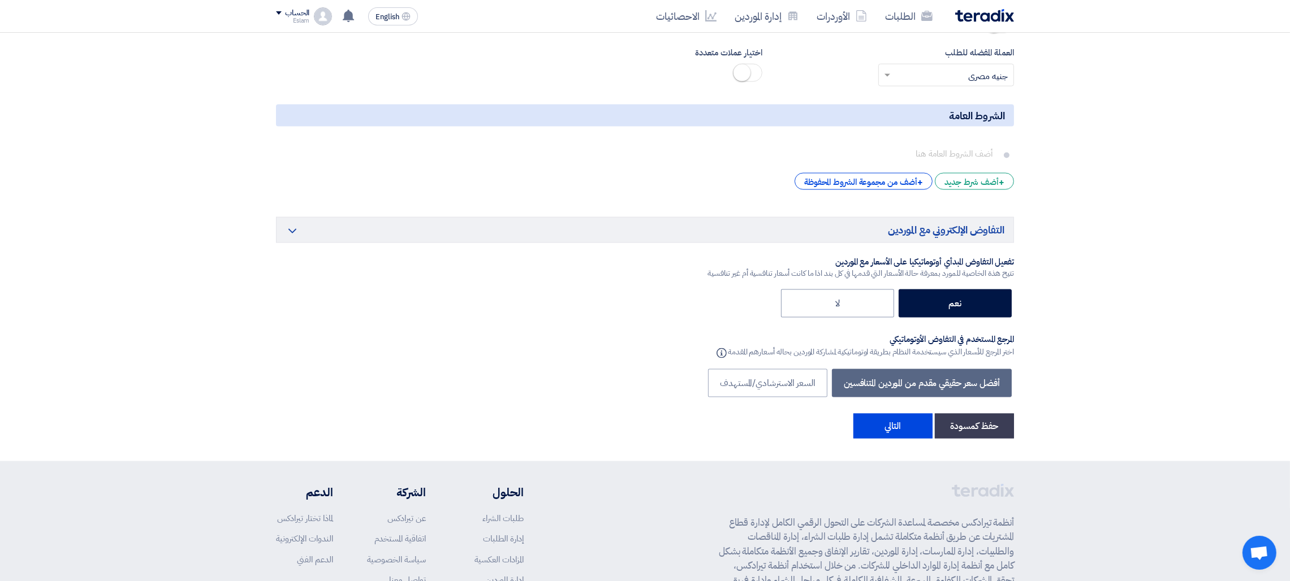
scroll to position [2652, 0]
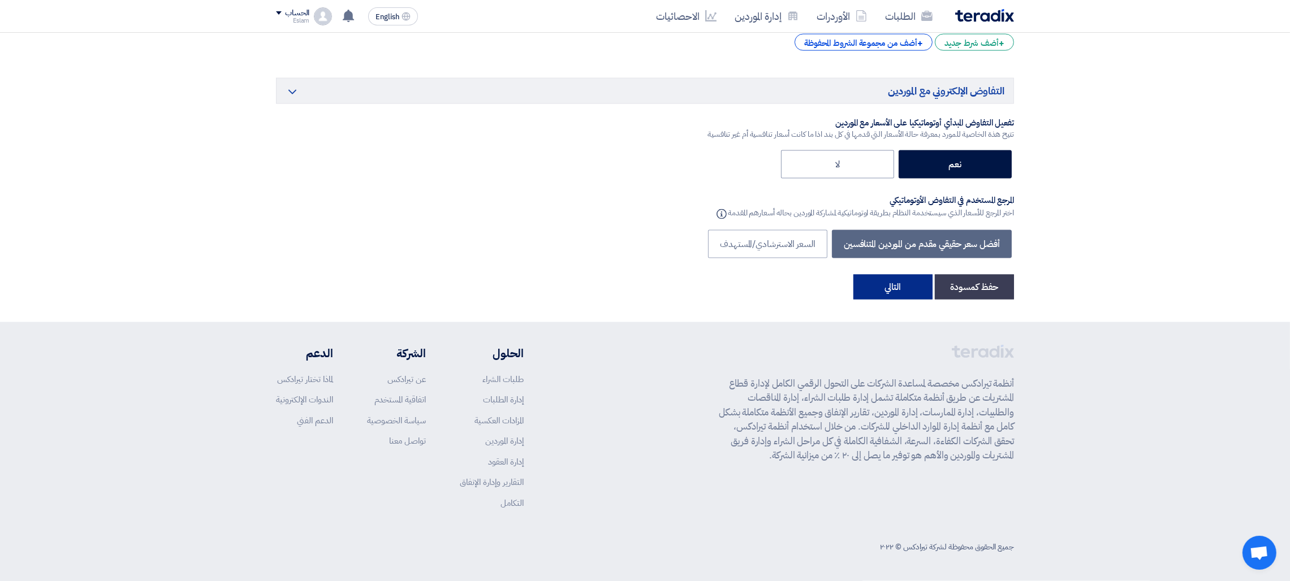
click at [918, 299] on button "التالي" at bounding box center [892, 287] width 79 height 25
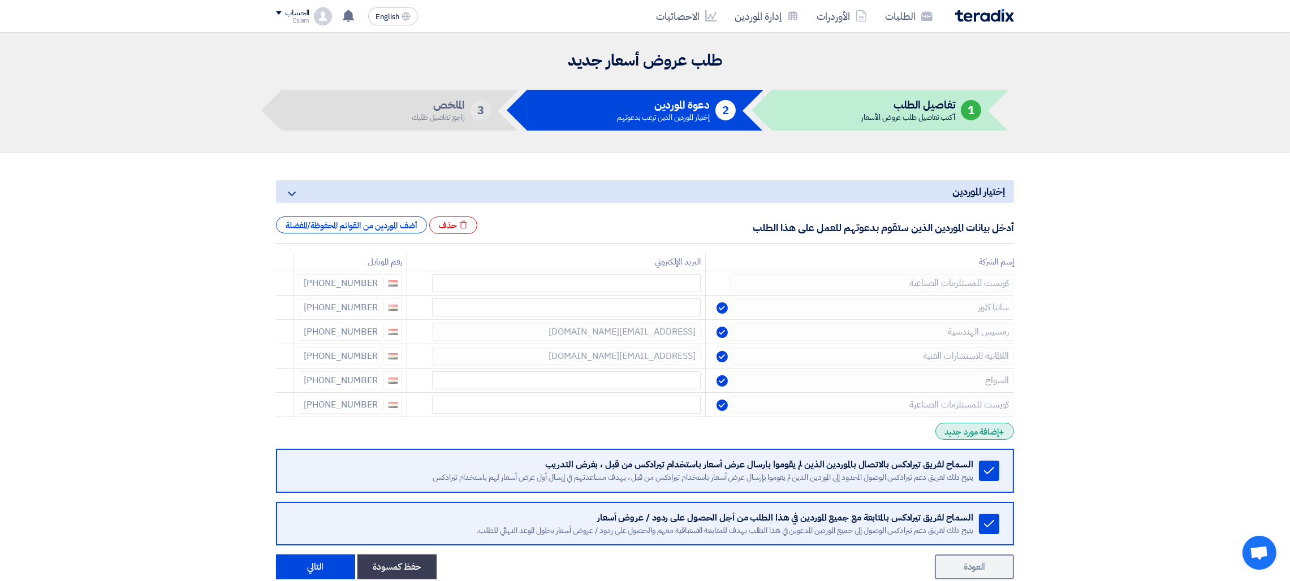
click at [962, 427] on div "+ إضافة مورد جديد" at bounding box center [974, 431] width 79 height 17
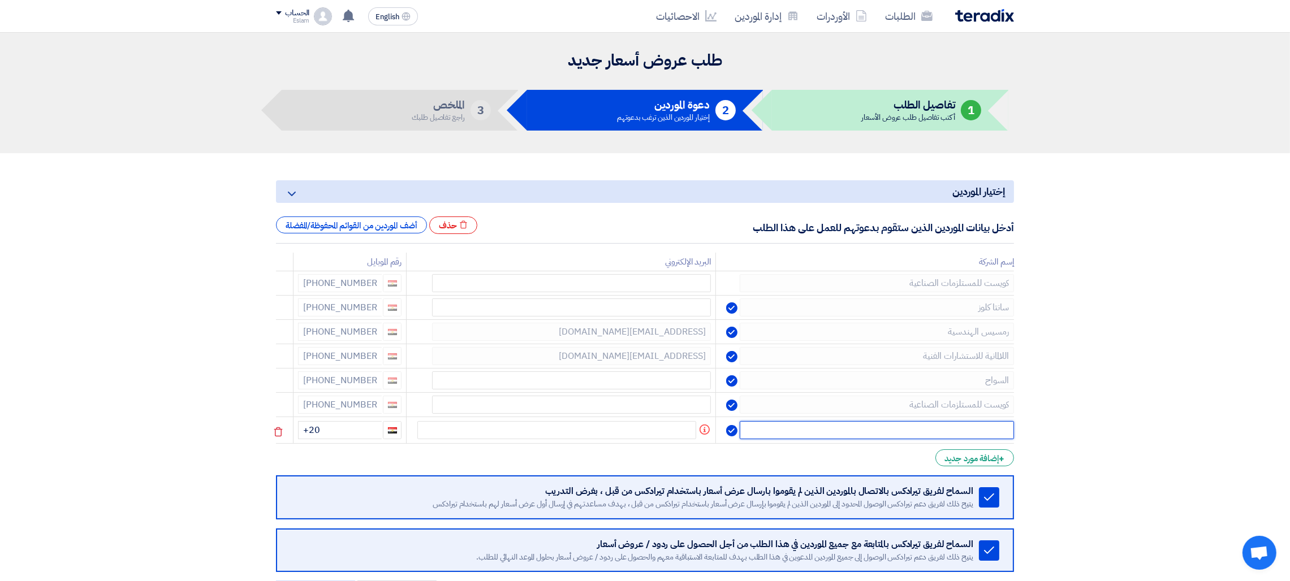
click at [932, 424] on input "text" at bounding box center [877, 430] width 274 height 18
type input "ب"
type input "BHS"
click at [356, 437] on input "+20" at bounding box center [340, 430] width 84 height 18
type input "[PHONE_NUMBER]"
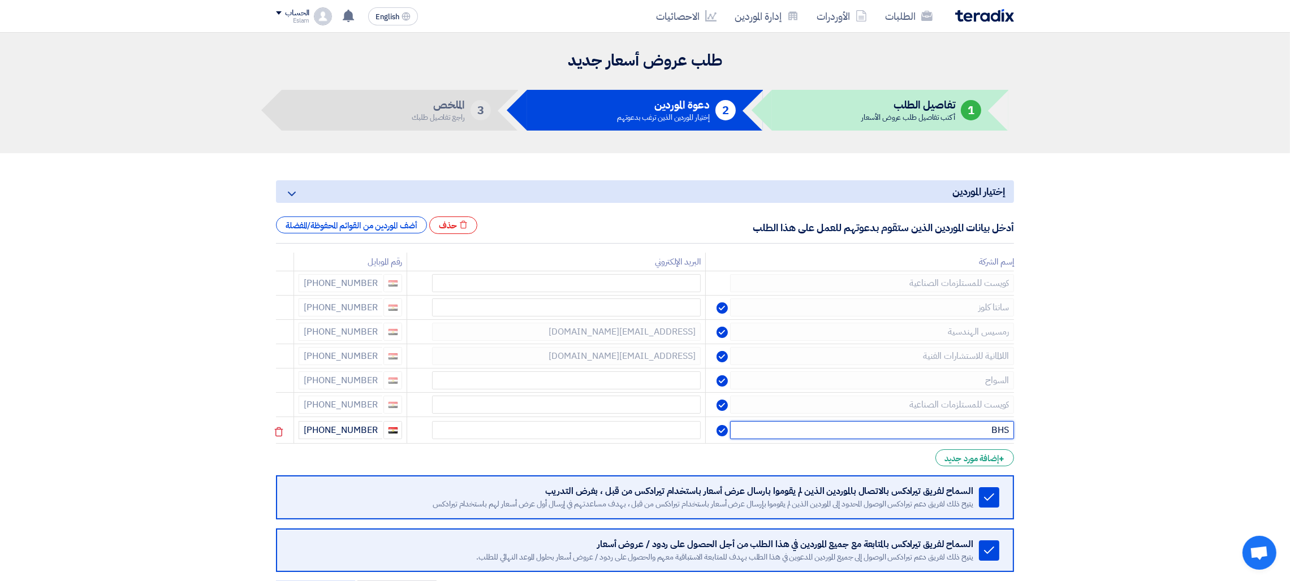
click at [863, 437] on input "BHS" at bounding box center [872, 430] width 284 height 18
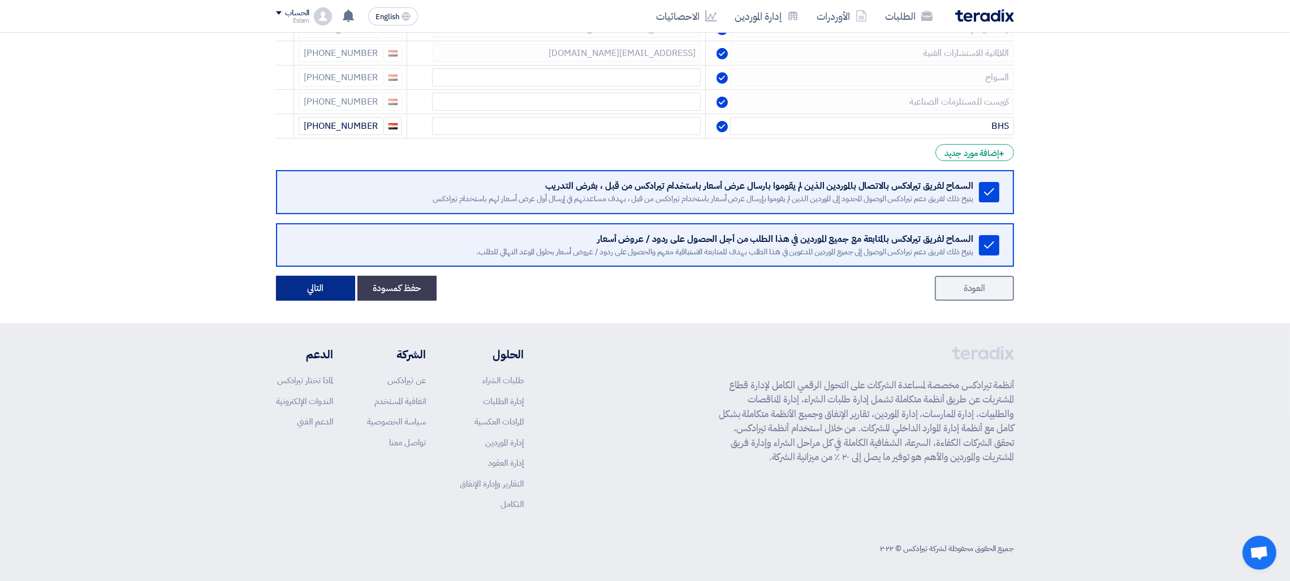
click at [317, 283] on button "التالي" at bounding box center [315, 288] width 79 height 25
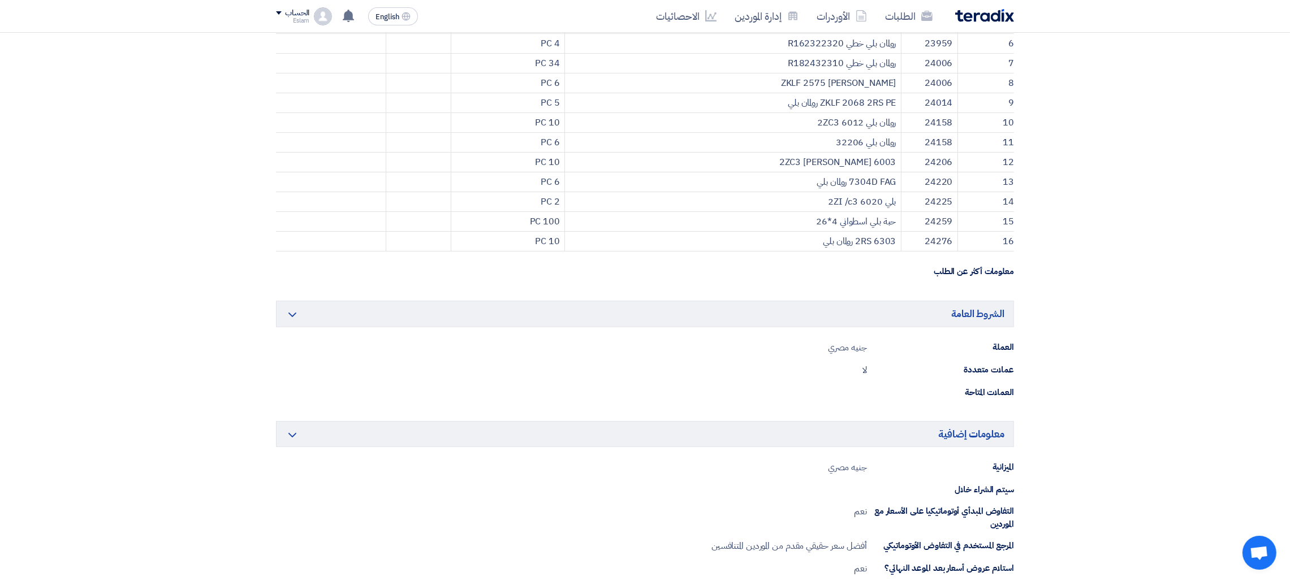
scroll to position [848, 0]
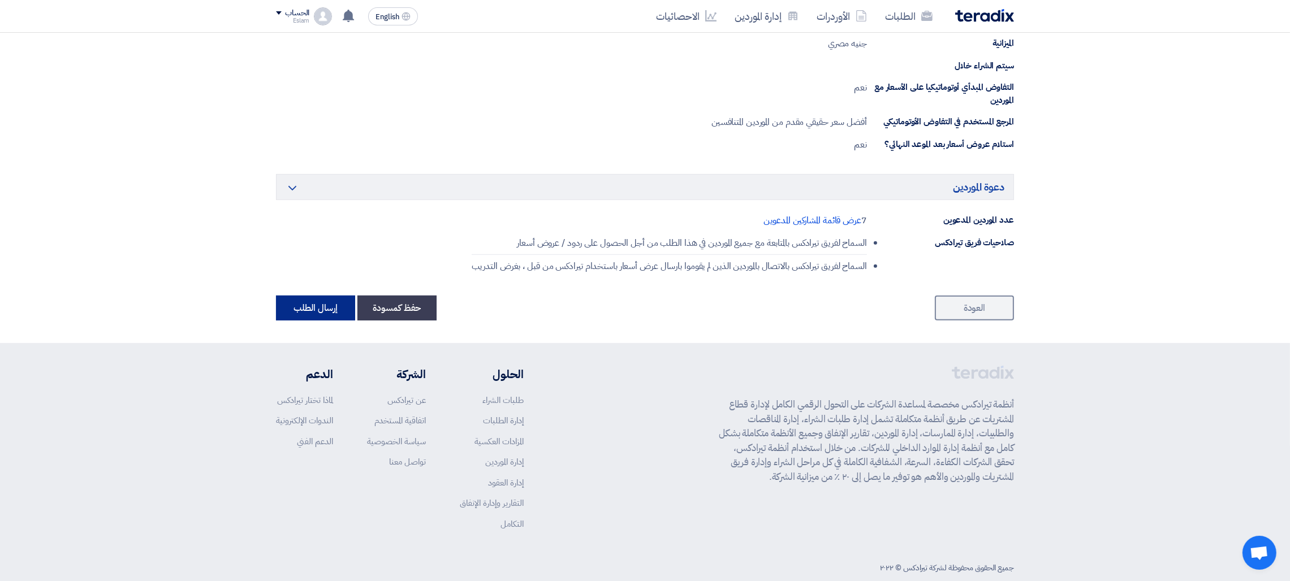
click at [314, 305] on button "إرسال الطلب" at bounding box center [315, 308] width 79 height 25
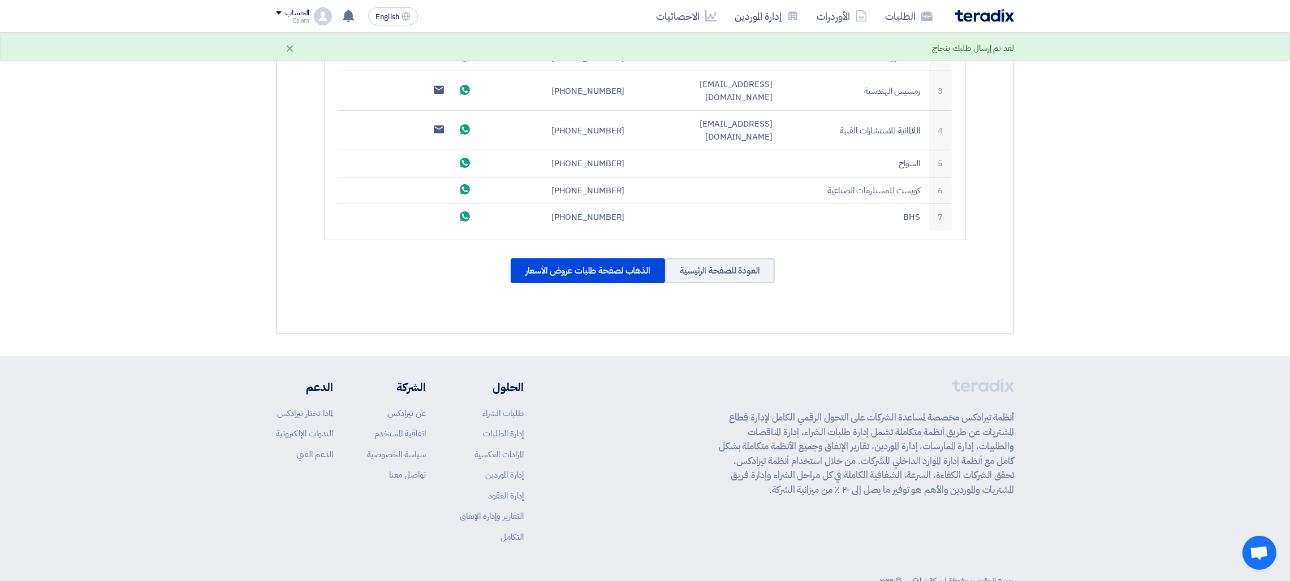
scroll to position [470, 0]
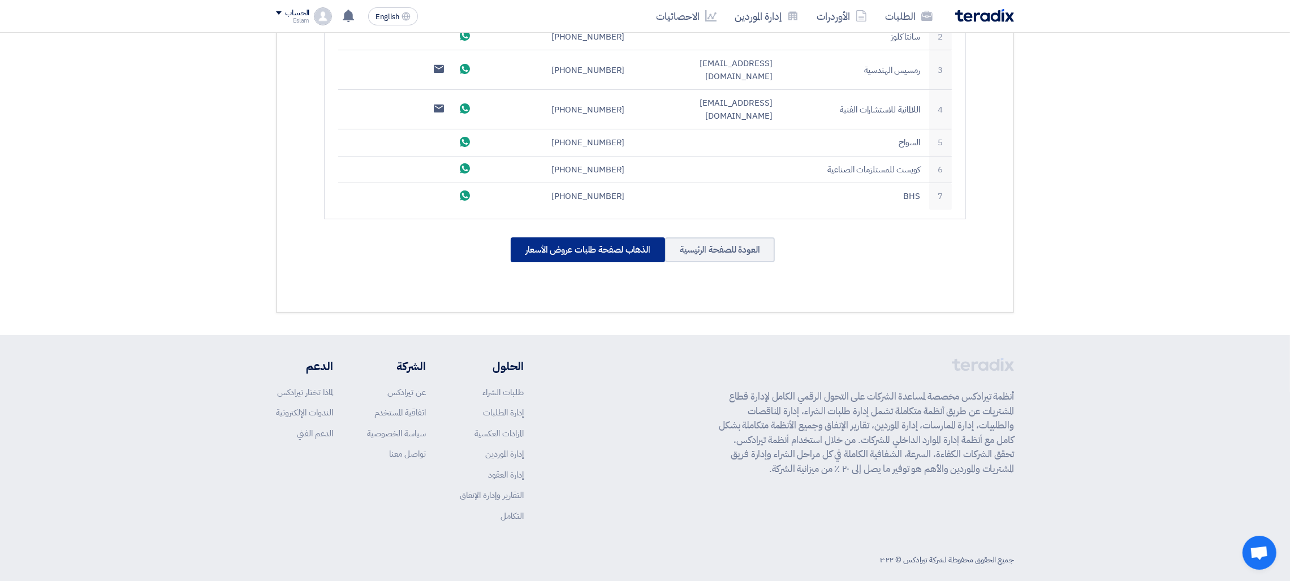
click at [637, 237] on div "الذهاب لصفحة طلبات عروض الأسعار" at bounding box center [588, 249] width 154 height 25
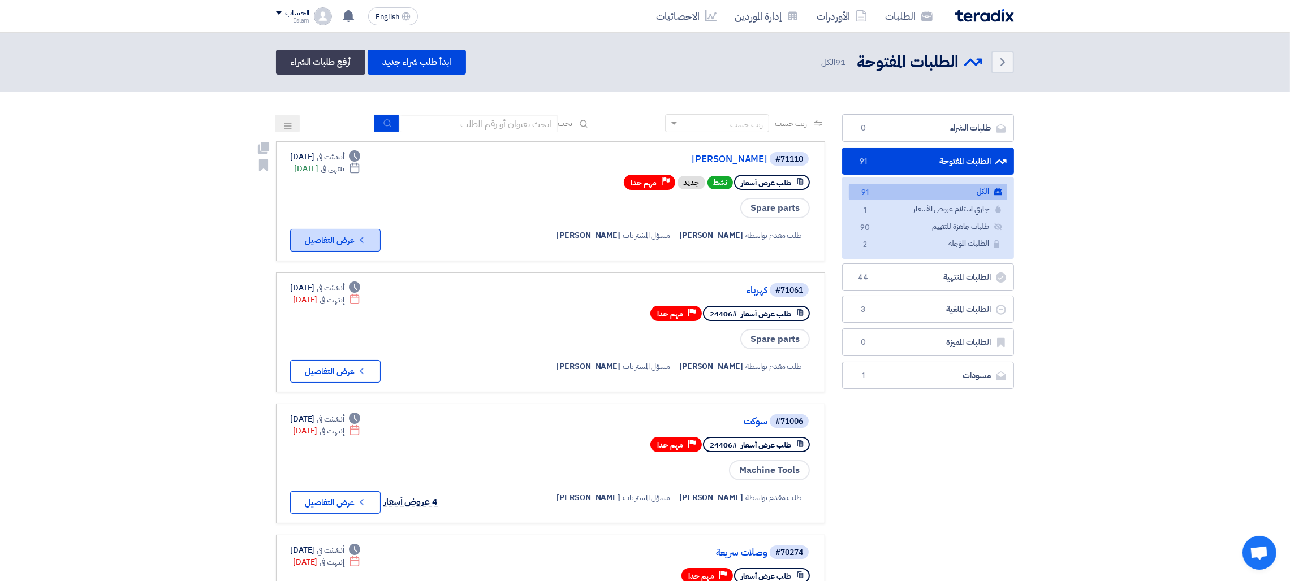
click at [329, 238] on button "Check details عرض التفاصيل" at bounding box center [335, 240] width 90 height 23
